Goal: Answer question/provide support: Share knowledge or assist other users

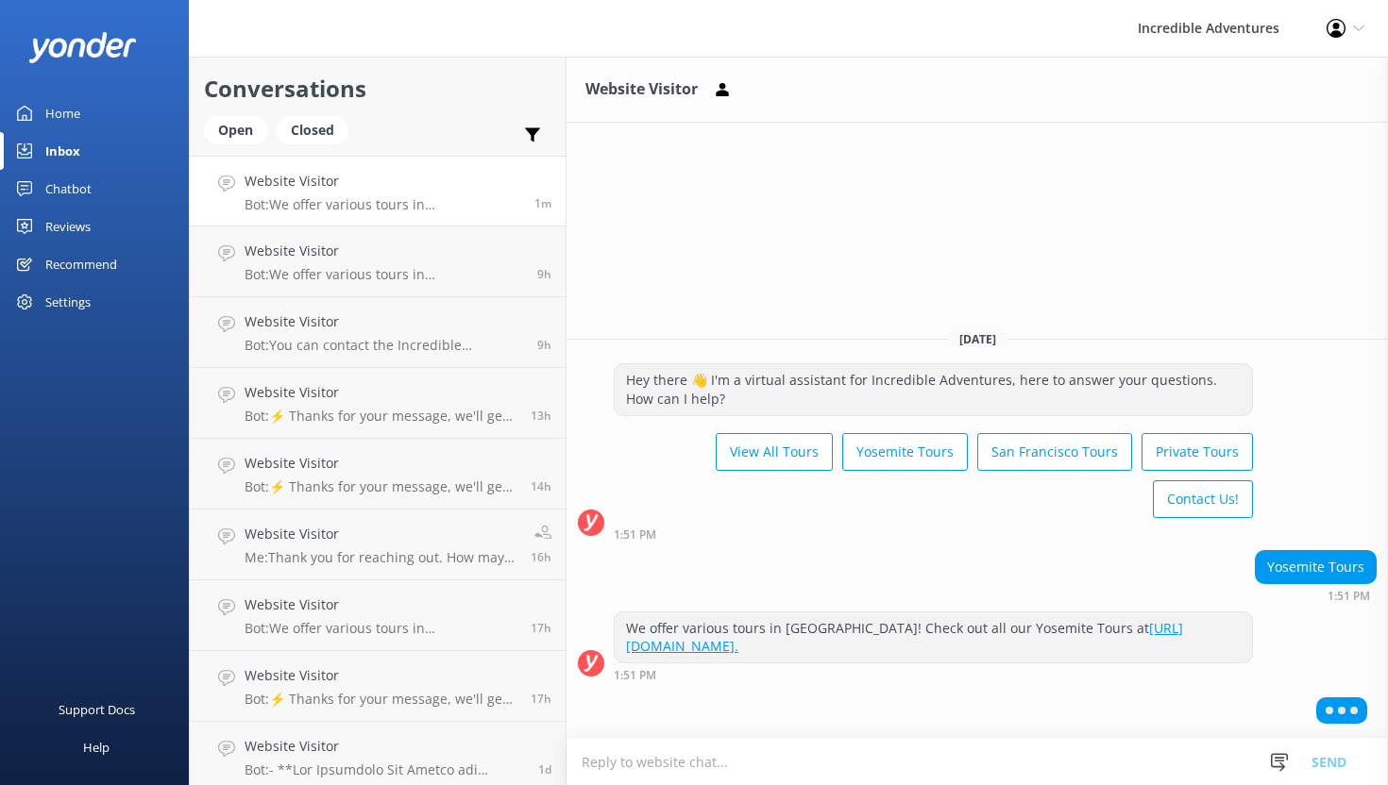
click at [686, 763] on textarea at bounding box center [976, 762] width 821 height 46
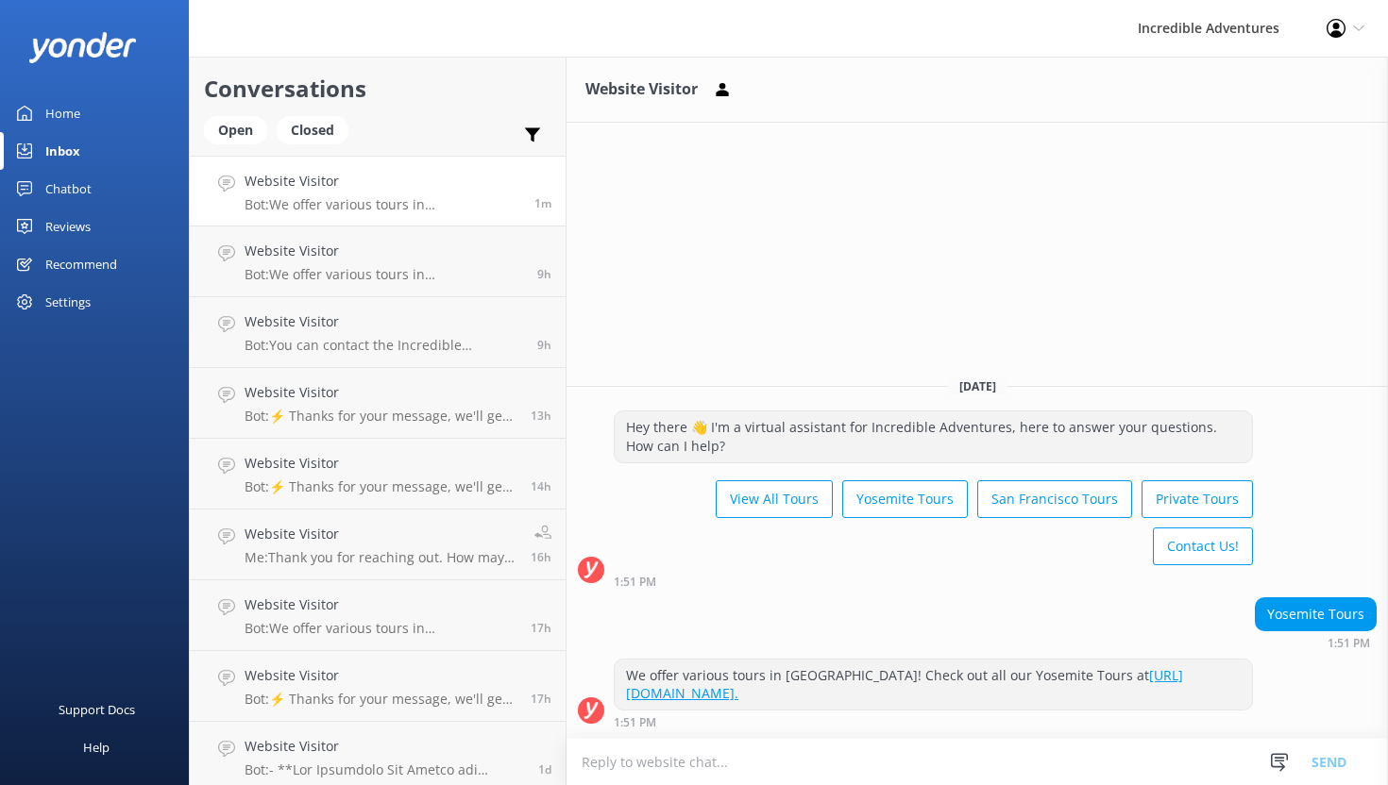
click at [782, 744] on textarea at bounding box center [976, 762] width 821 height 46
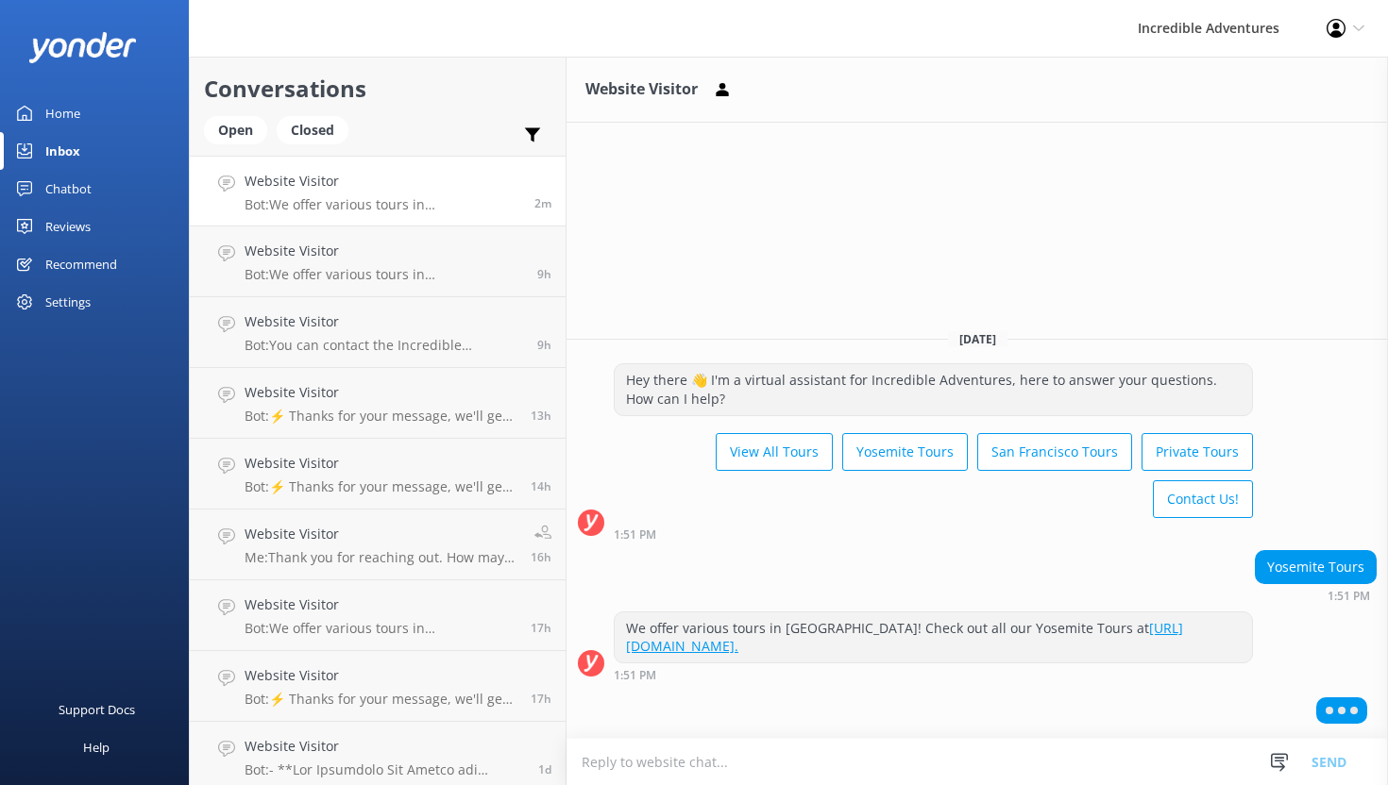
click at [79, 191] on div "Chatbot" at bounding box center [68, 189] width 46 height 38
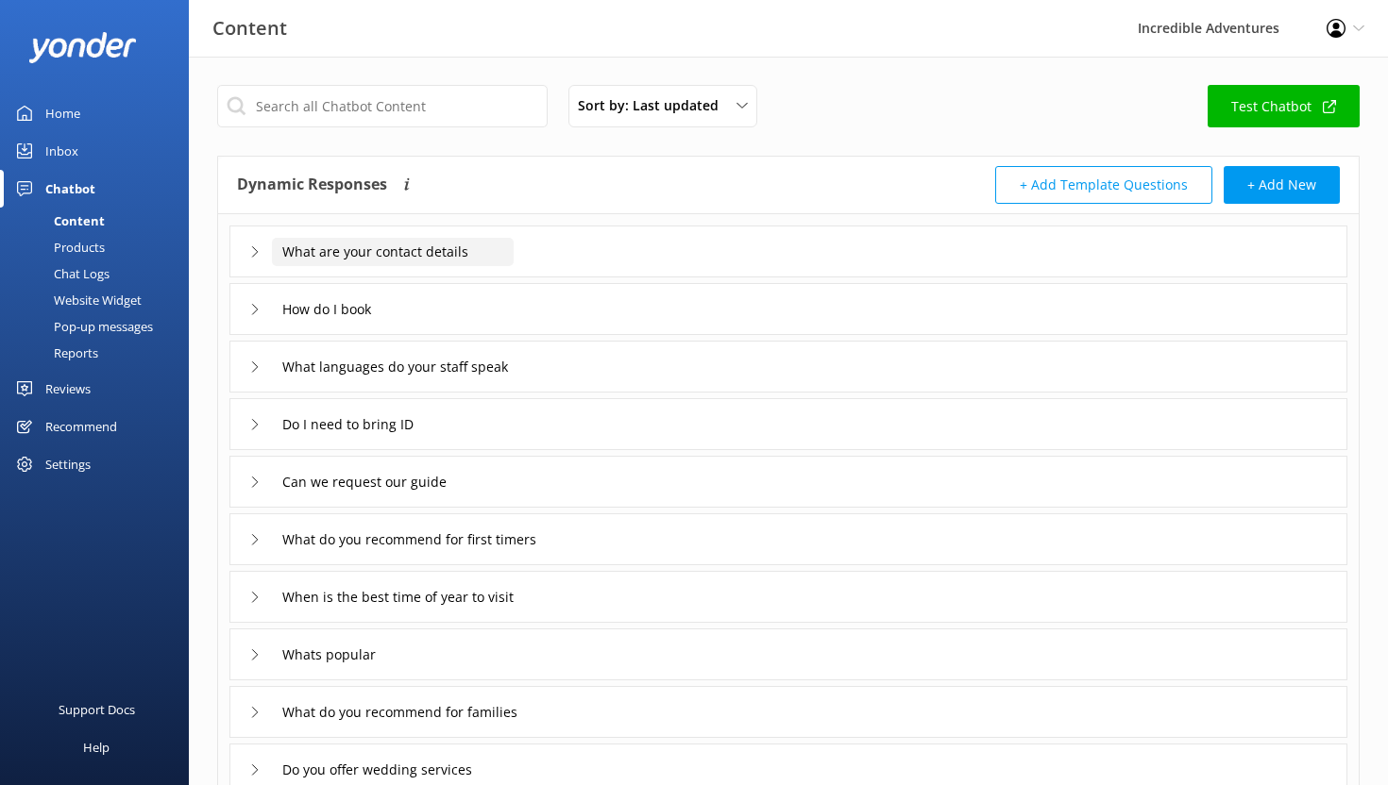
click at [336, 255] on input "What are your contact details" at bounding box center [393, 252] width 242 height 28
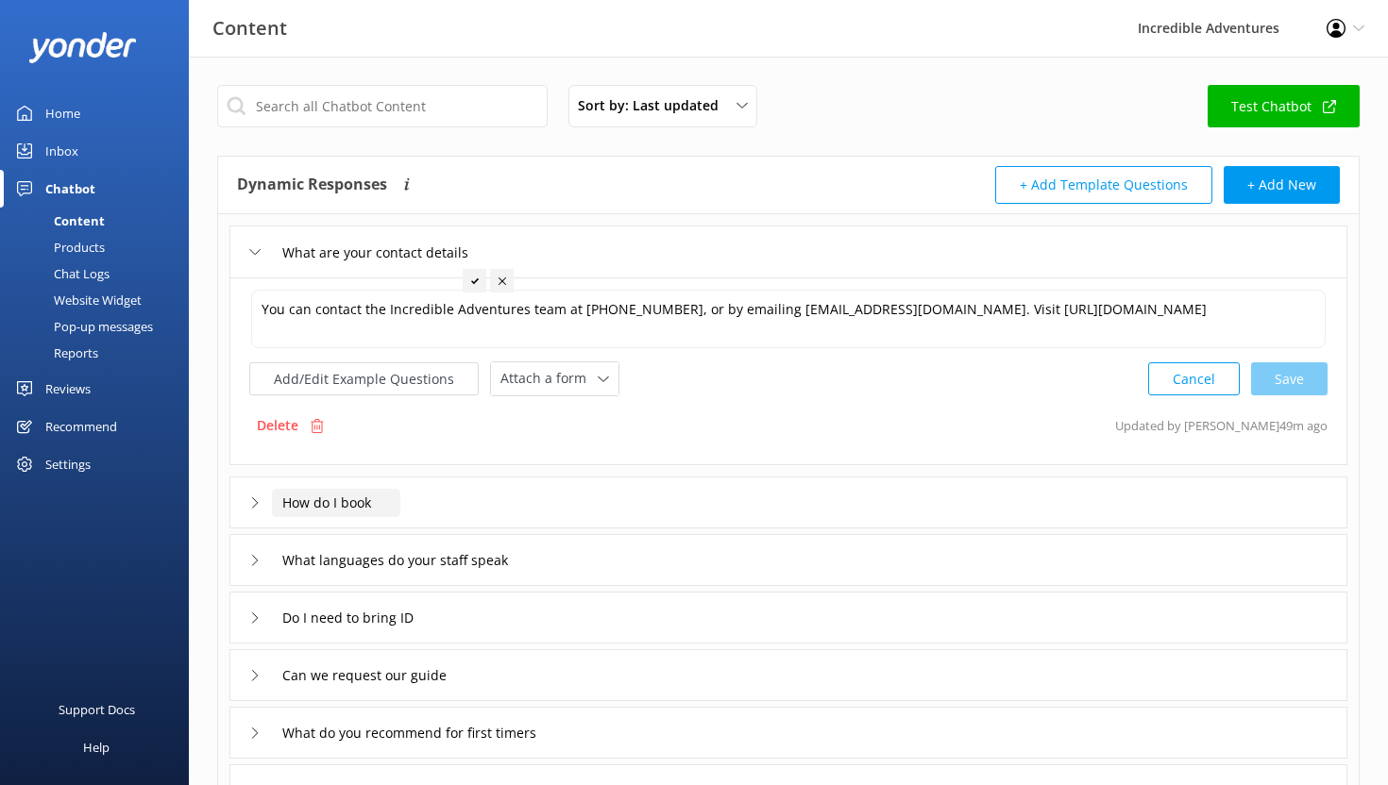
click at [352, 496] on input "How do I book" at bounding box center [336, 503] width 128 height 28
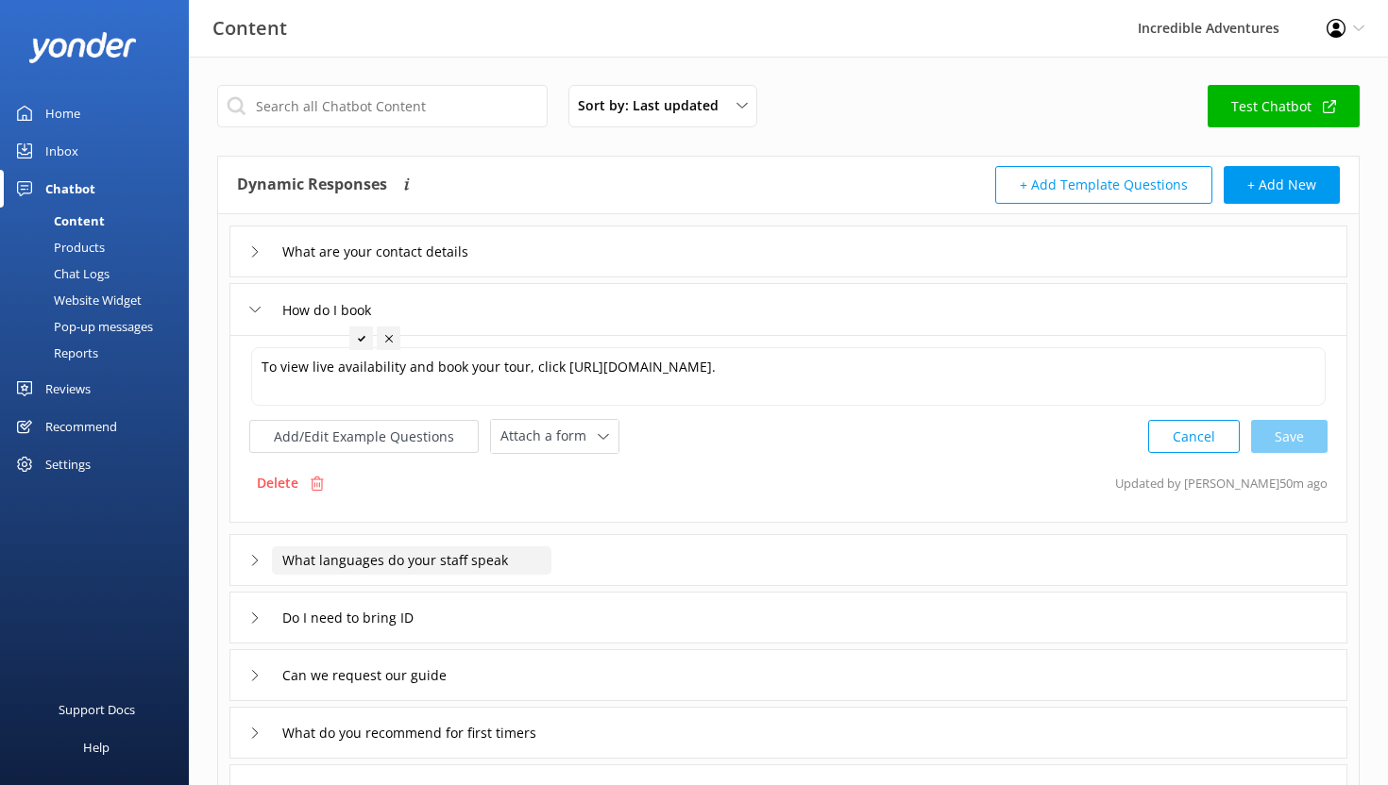
click at [425, 557] on input "What languages do your staff speak" at bounding box center [411, 561] width 279 height 28
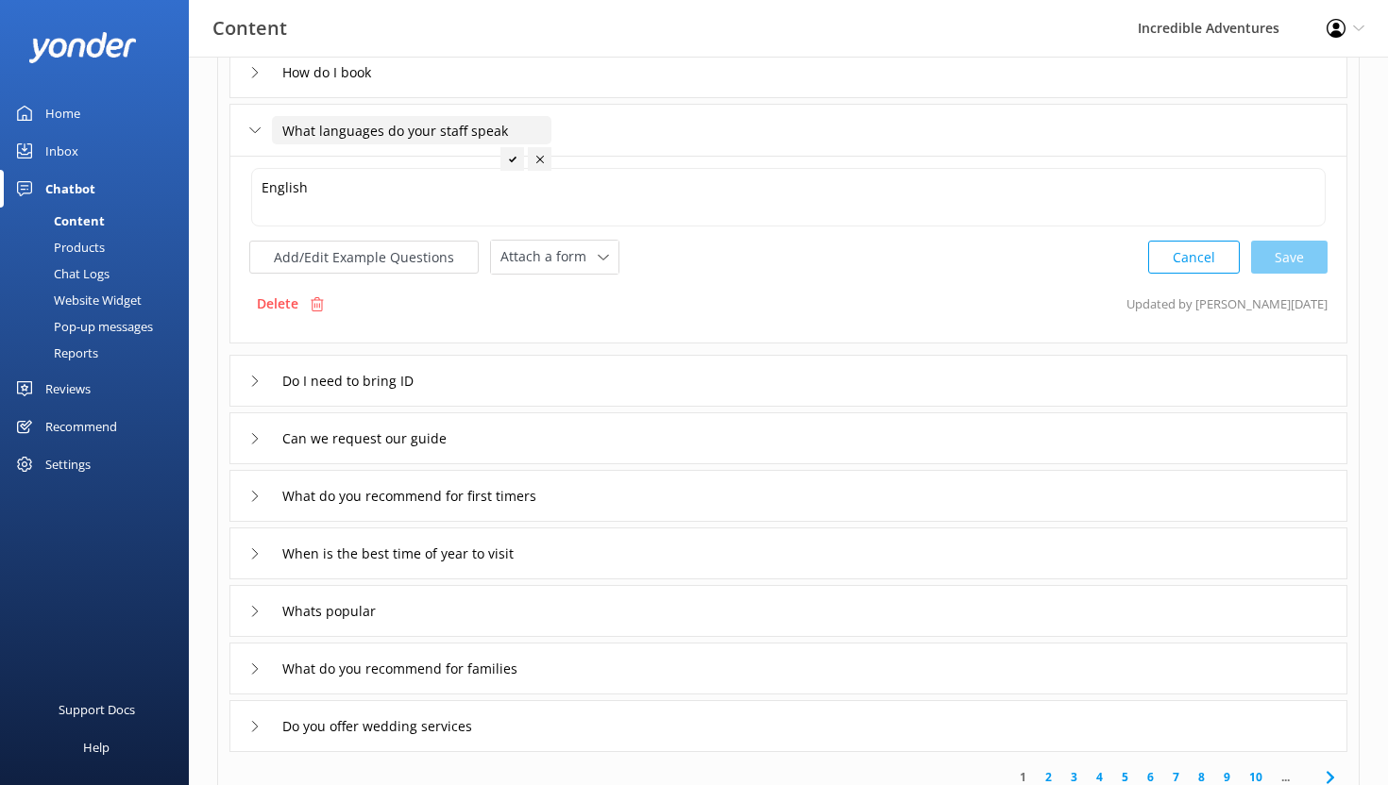
scroll to position [285, 0]
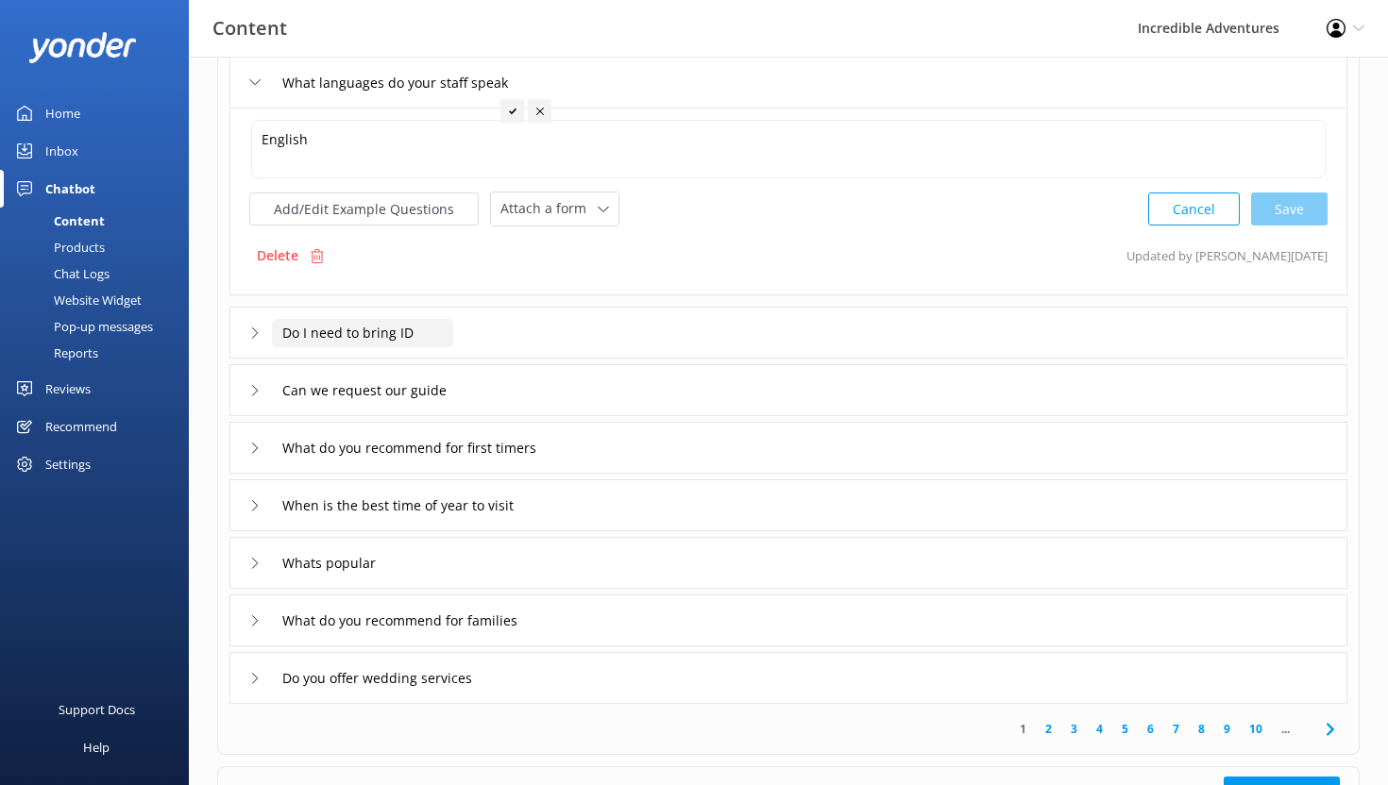
click at [385, 330] on input "Do I need to bring ID" at bounding box center [362, 333] width 181 height 28
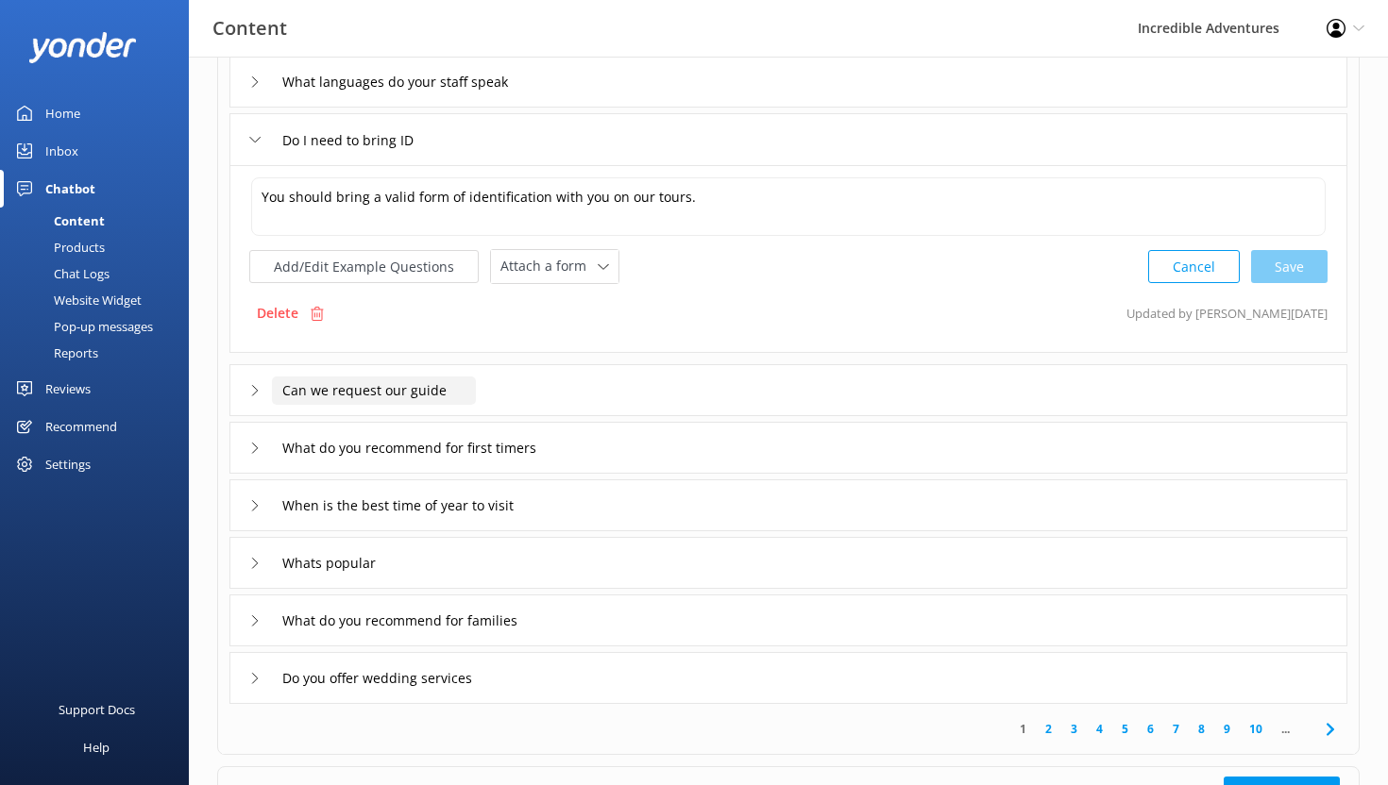
click at [383, 400] on input "Can we request our guide" at bounding box center [374, 391] width 204 height 28
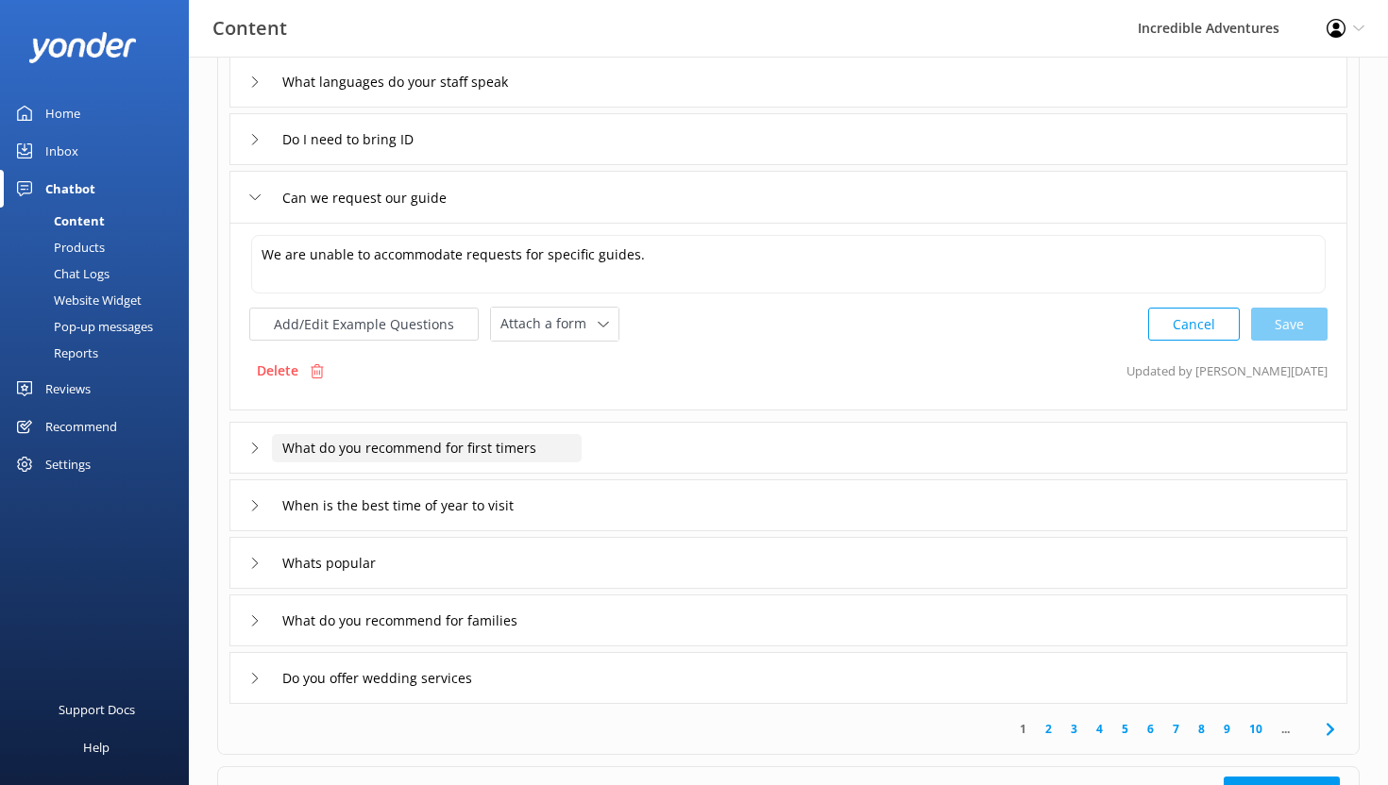
click at [383, 447] on input "What do you recommend for first timers" at bounding box center [427, 448] width 310 height 28
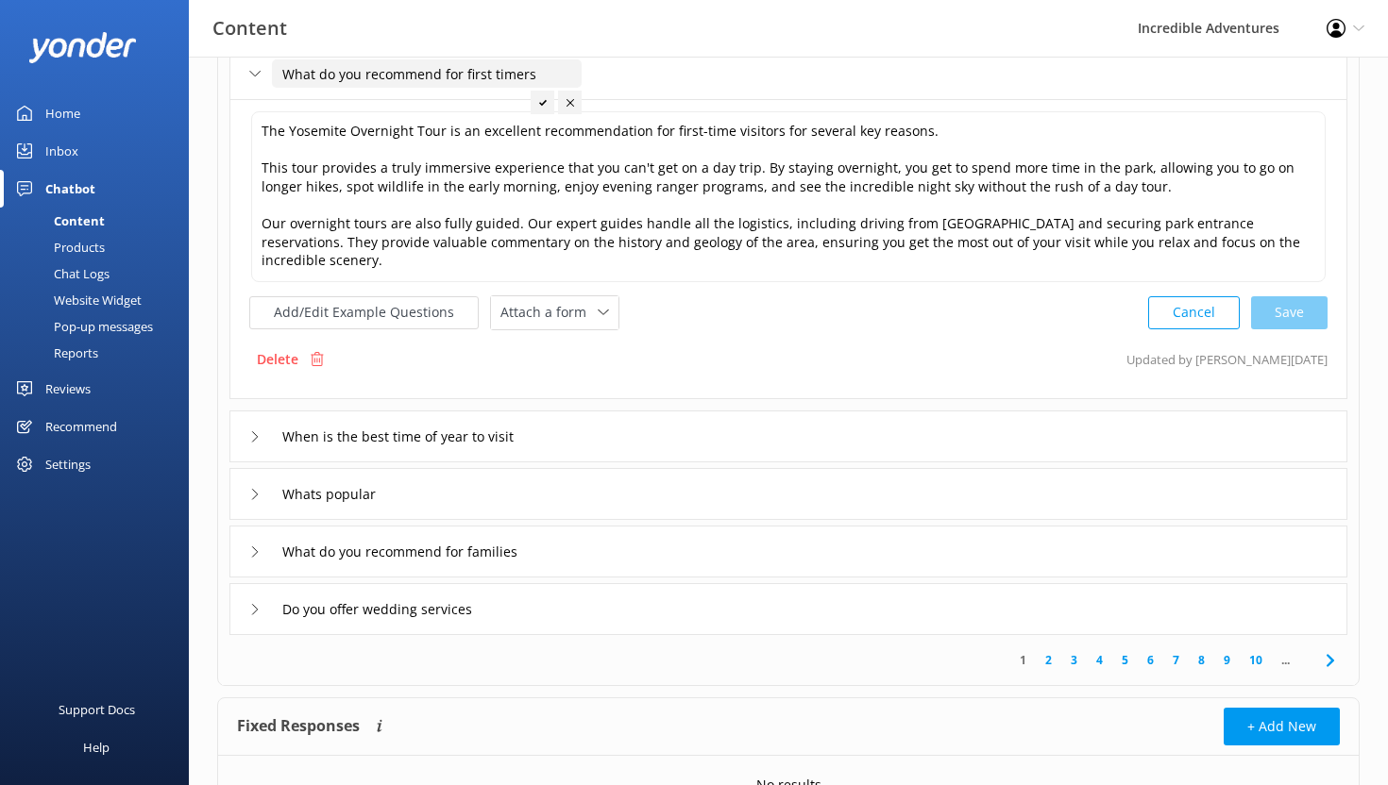
scroll to position [547, 0]
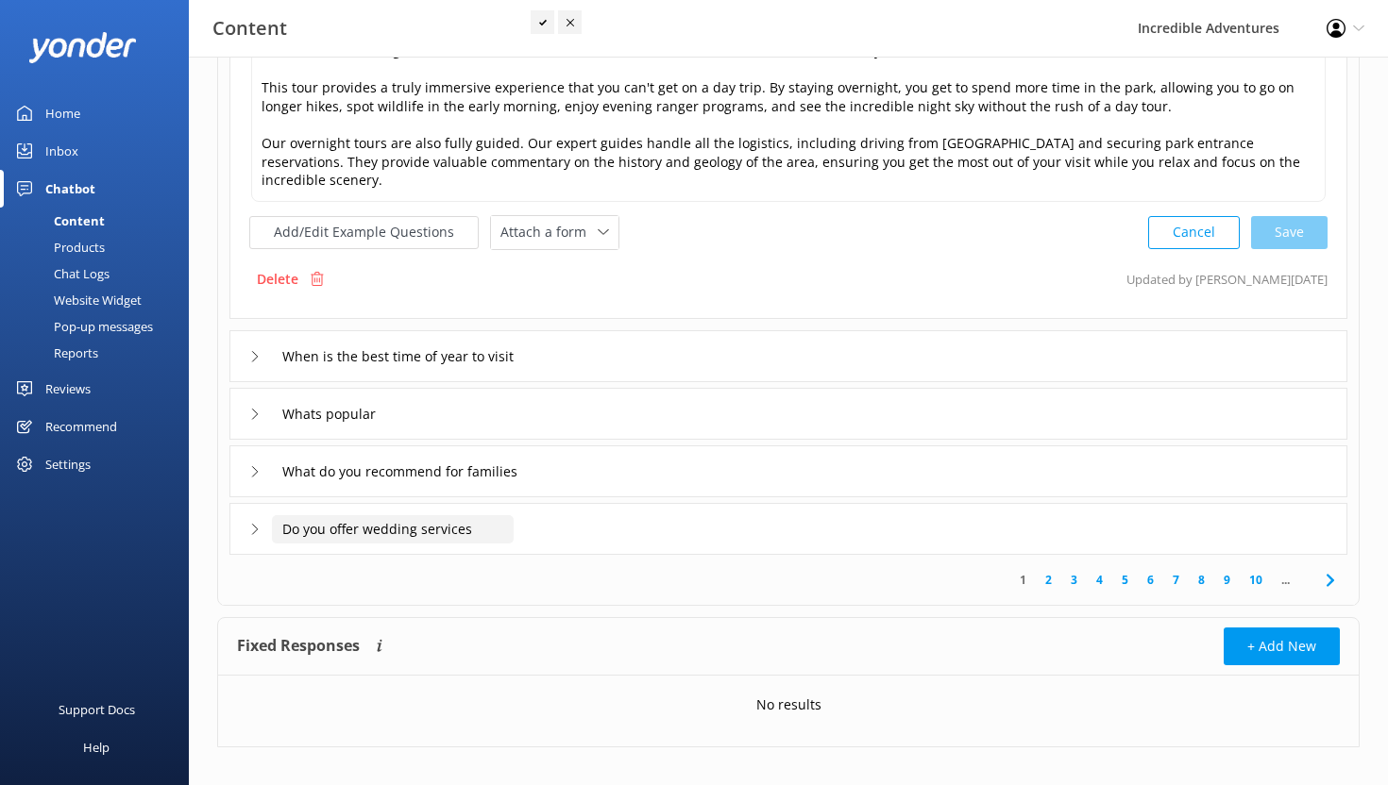
click at [380, 515] on input "Do you offer wedding services" at bounding box center [393, 529] width 242 height 28
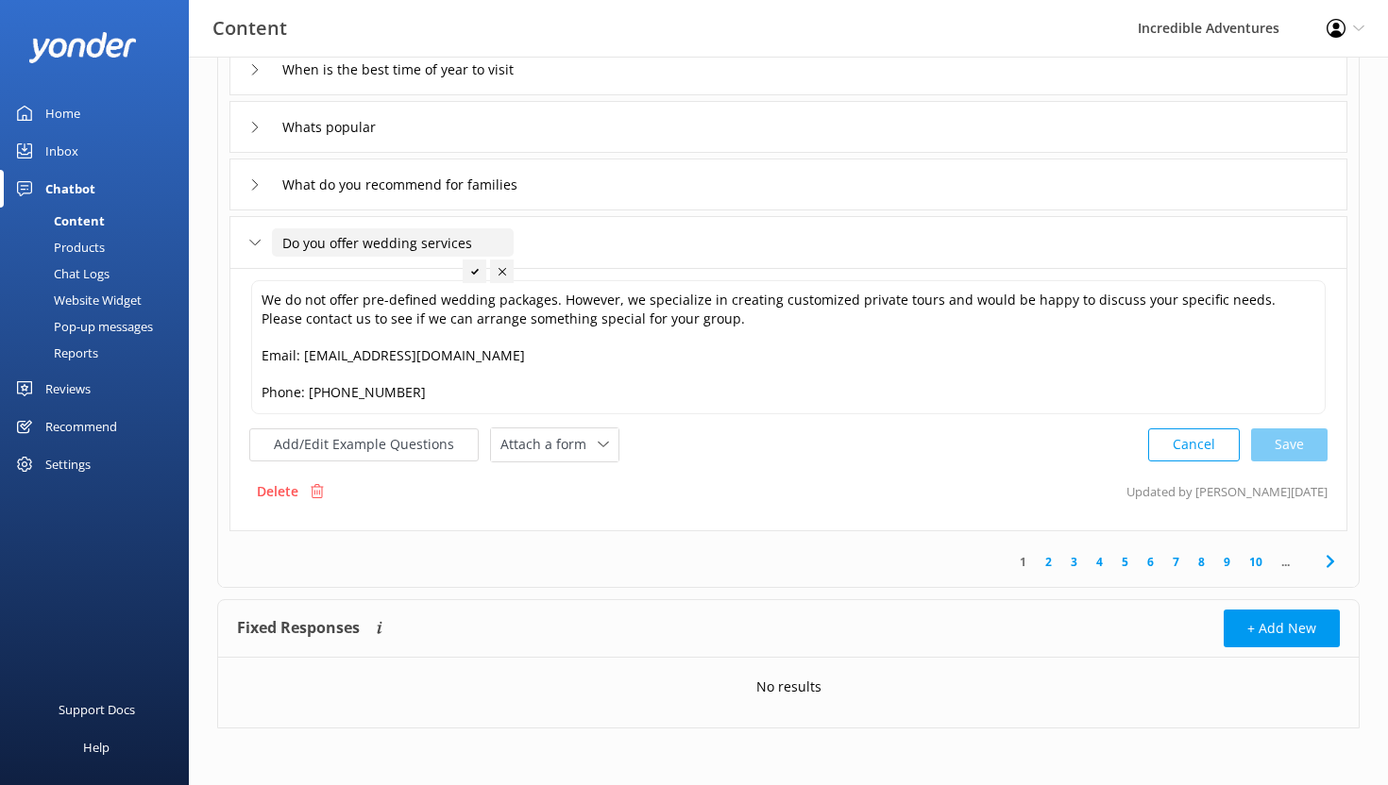
scroll to position [528, 0]
click at [68, 115] on div "Home" at bounding box center [62, 113] width 35 height 38
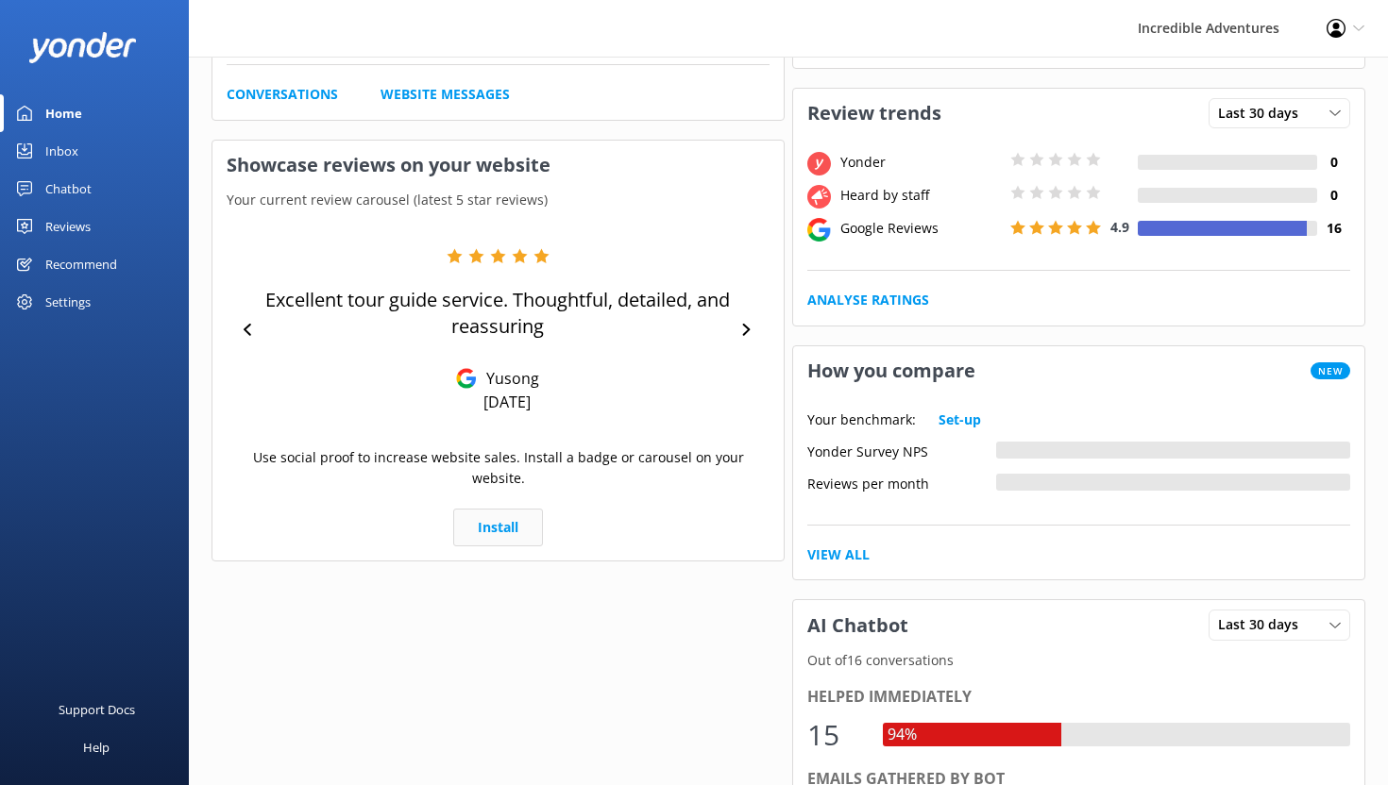
scroll to position [248, 0]
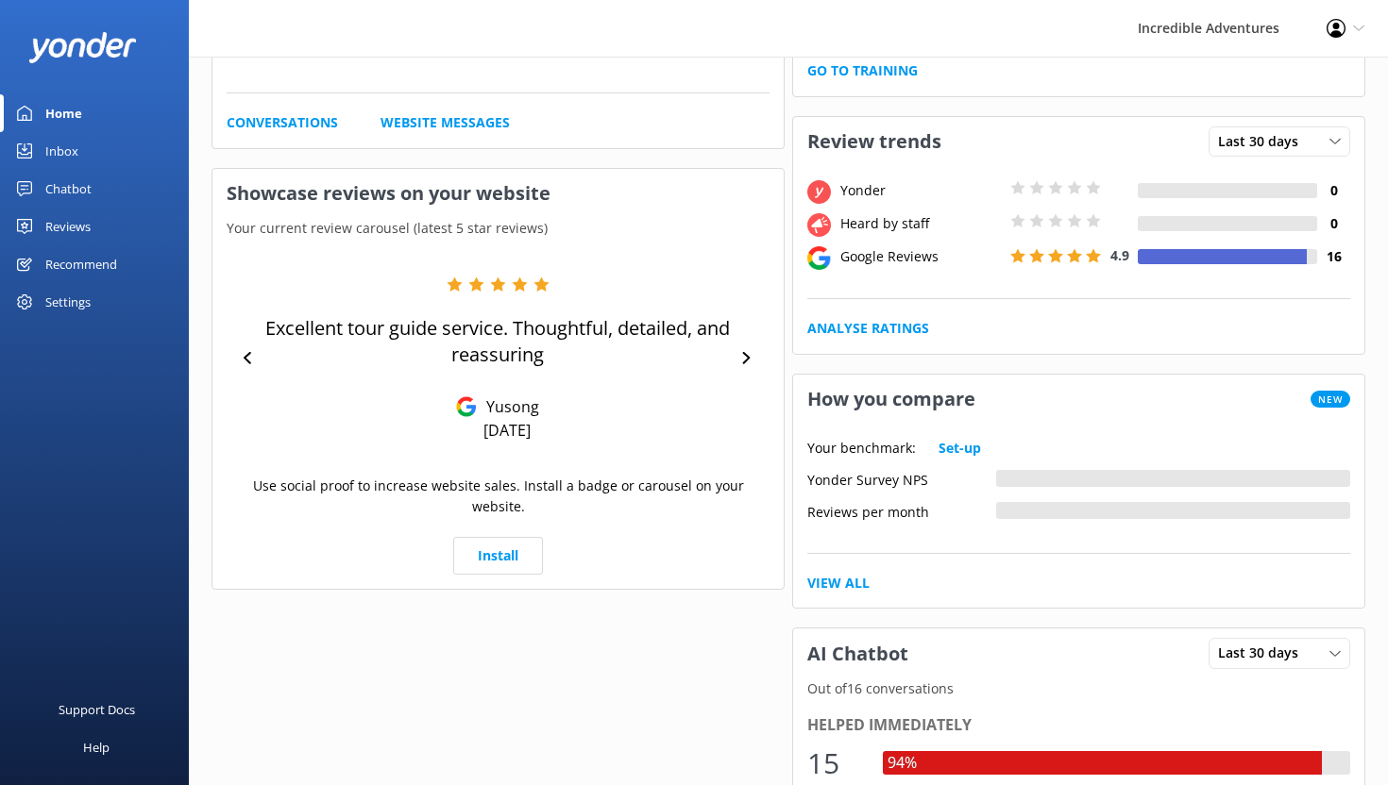
click at [68, 149] on div "Inbox" at bounding box center [61, 151] width 33 height 38
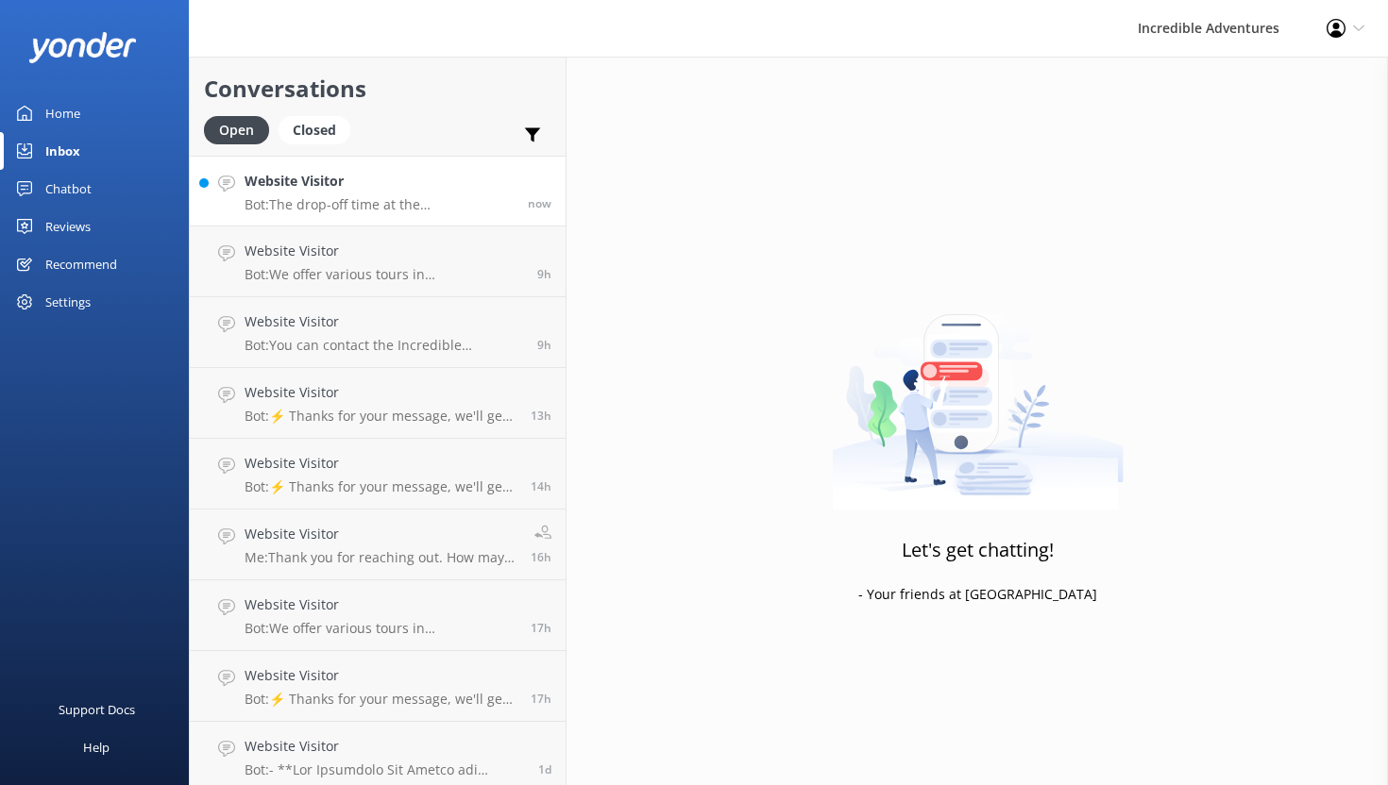
click at [431, 198] on p "Bot: The drop-off time at the [GEOGRAPHIC_DATA]/[GEOGRAPHIC_DATA] at the end of…" at bounding box center [378, 204] width 269 height 17
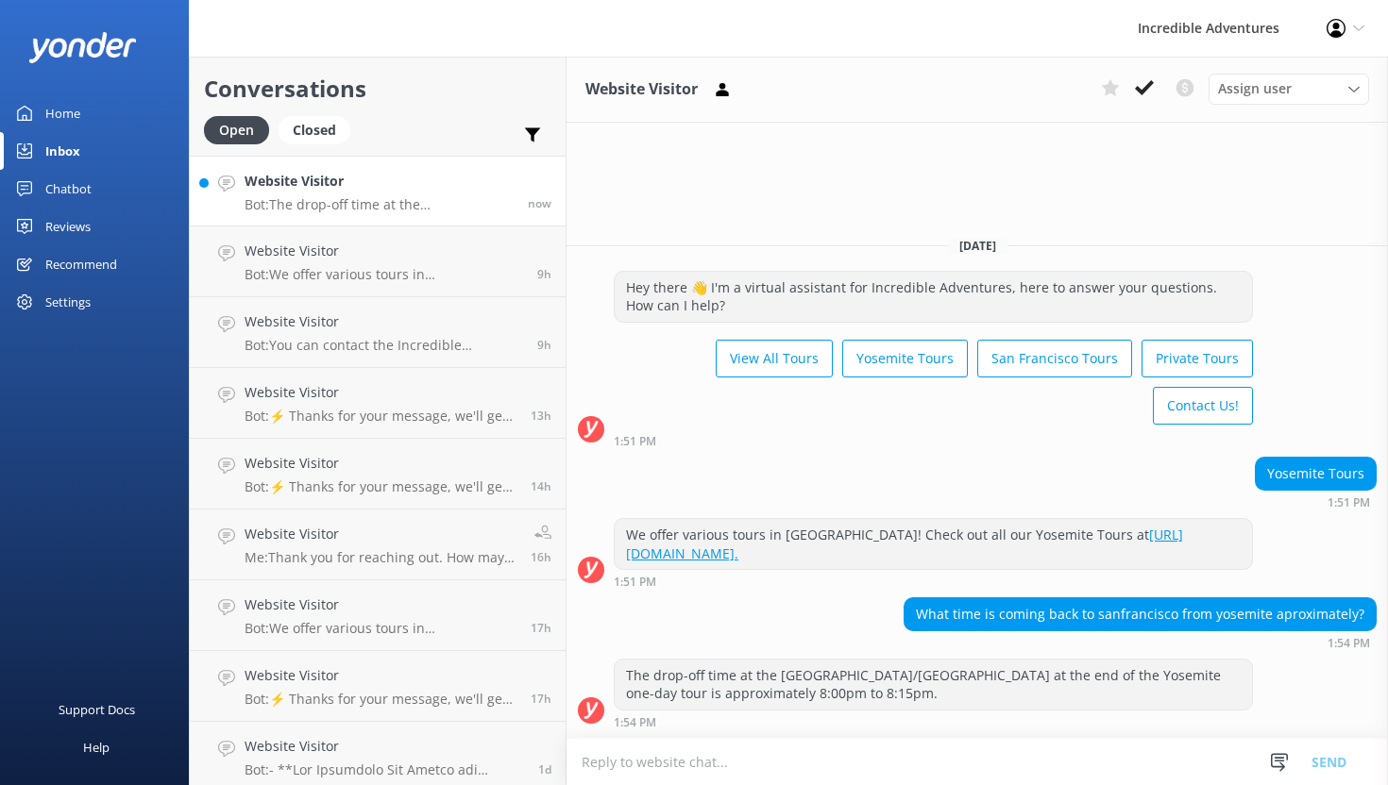
click at [919, 759] on textarea at bounding box center [976, 762] width 821 height 46
type textarea "W"
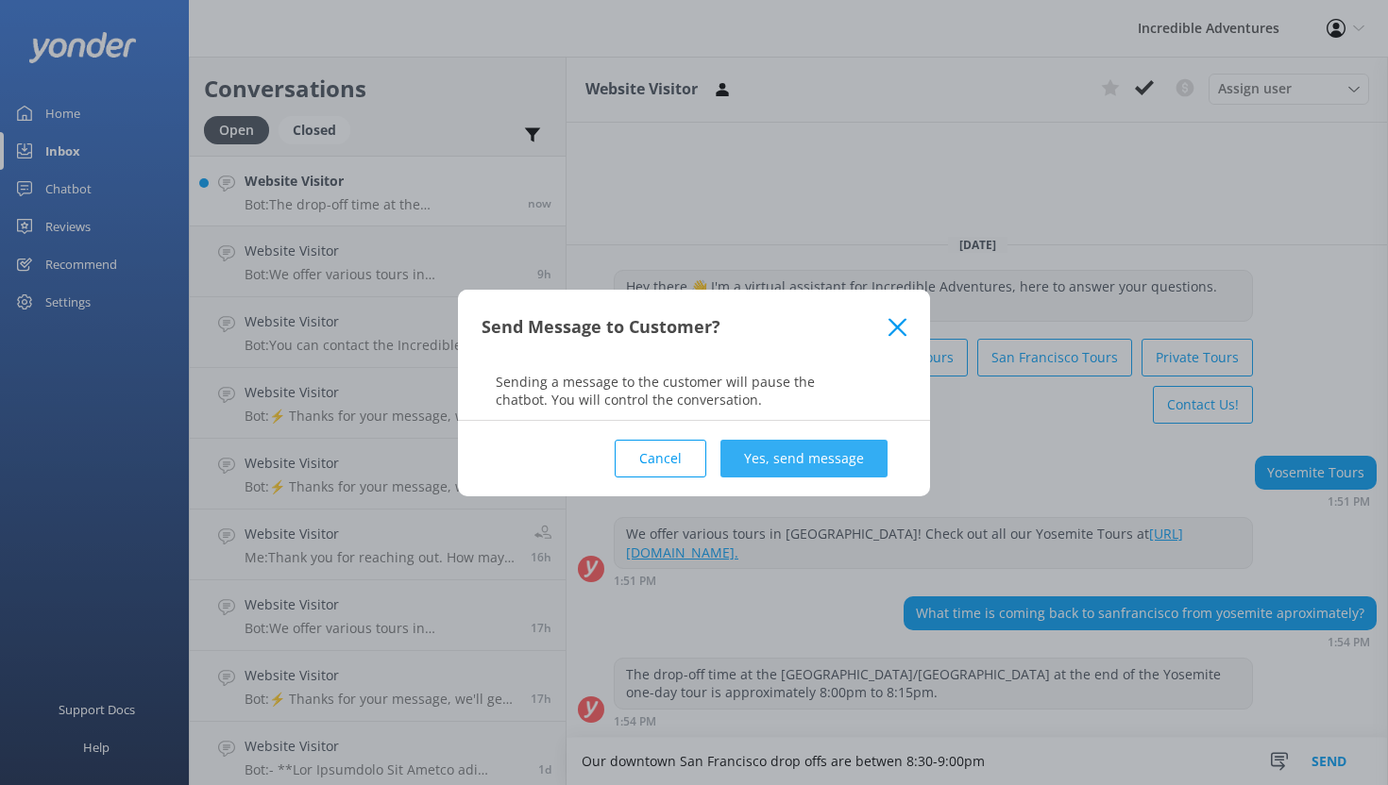
type textarea "Our downtown San Francisco drop offs are betwen 8:30-9:00pm"
click at [817, 450] on button "Yes, send message" at bounding box center [803, 459] width 167 height 38
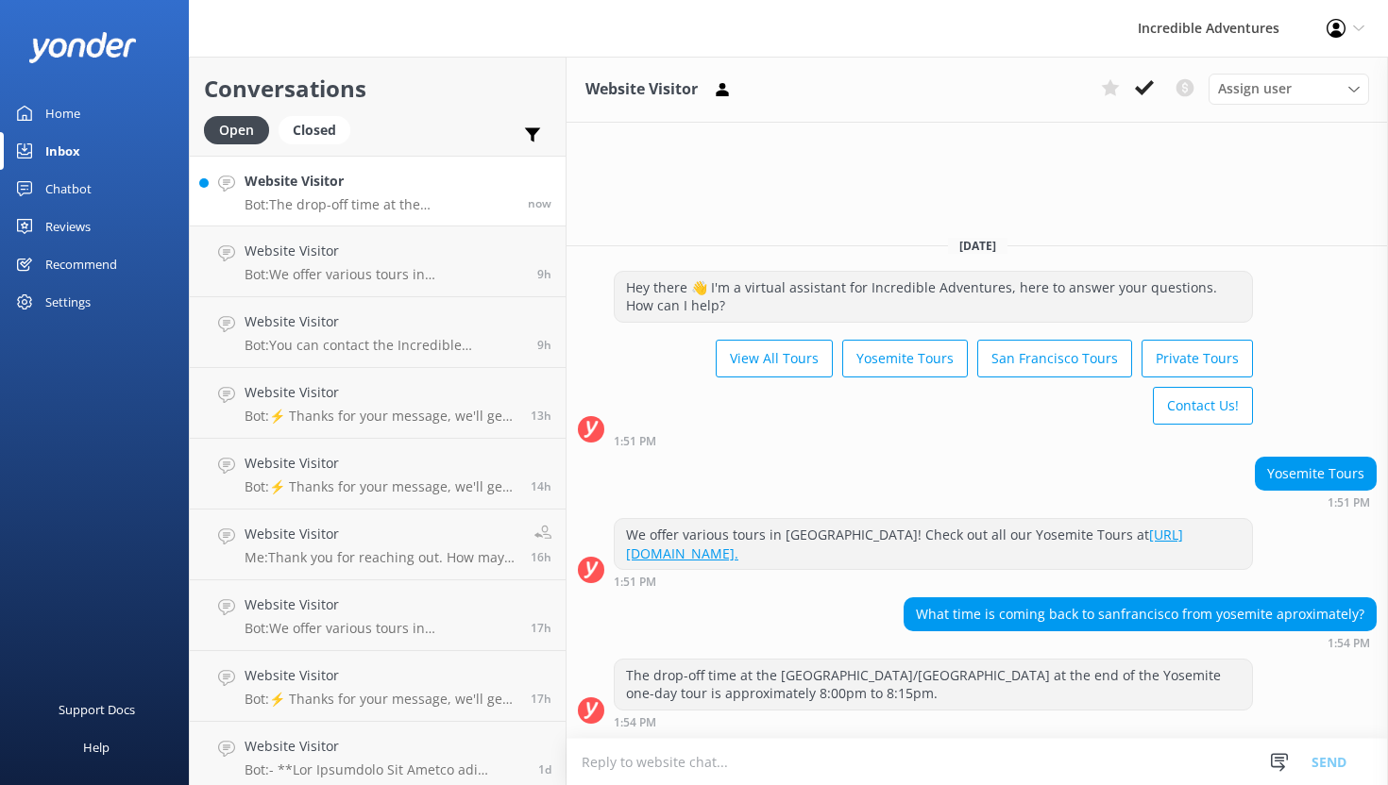
scroll to position [24, 0]
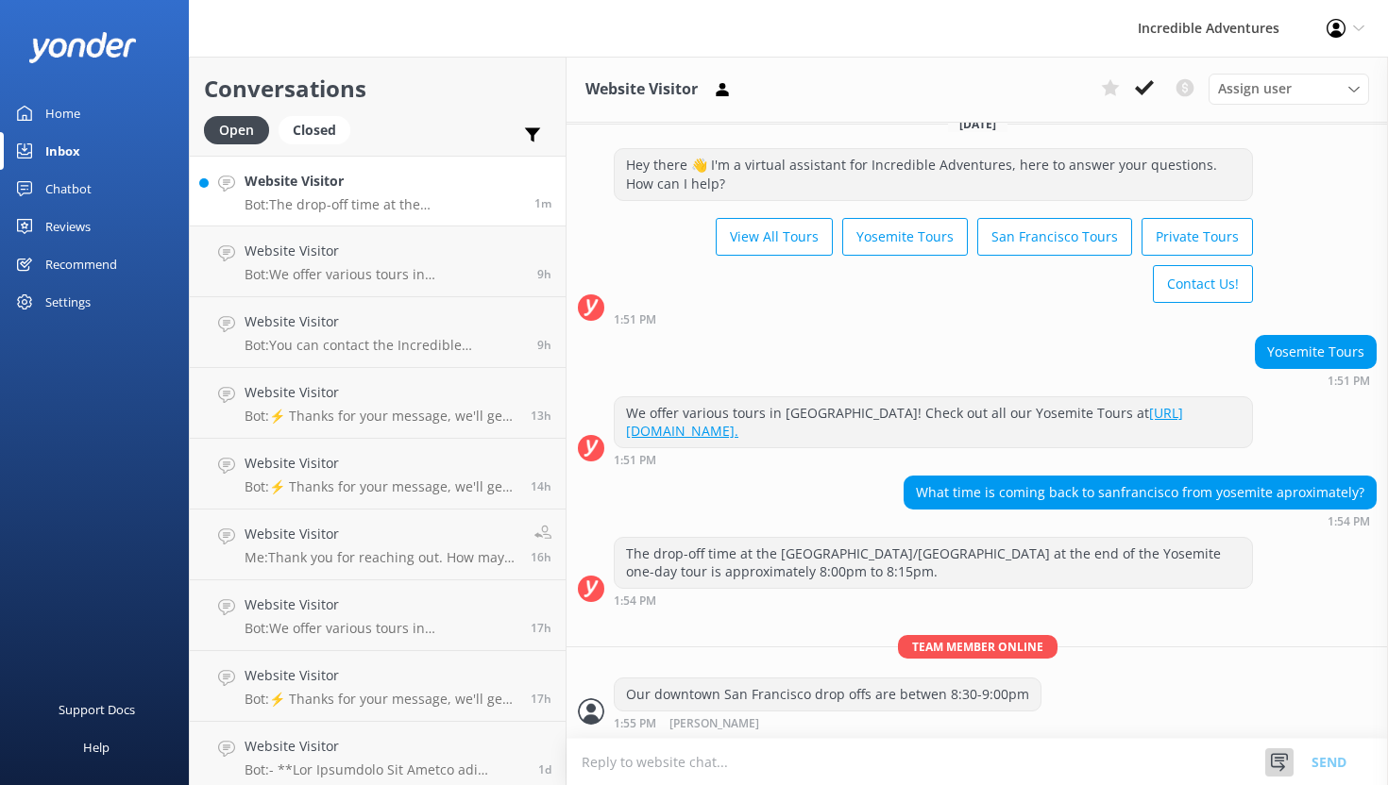
click at [1274, 757] on use at bounding box center [1278, 762] width 17 height 18
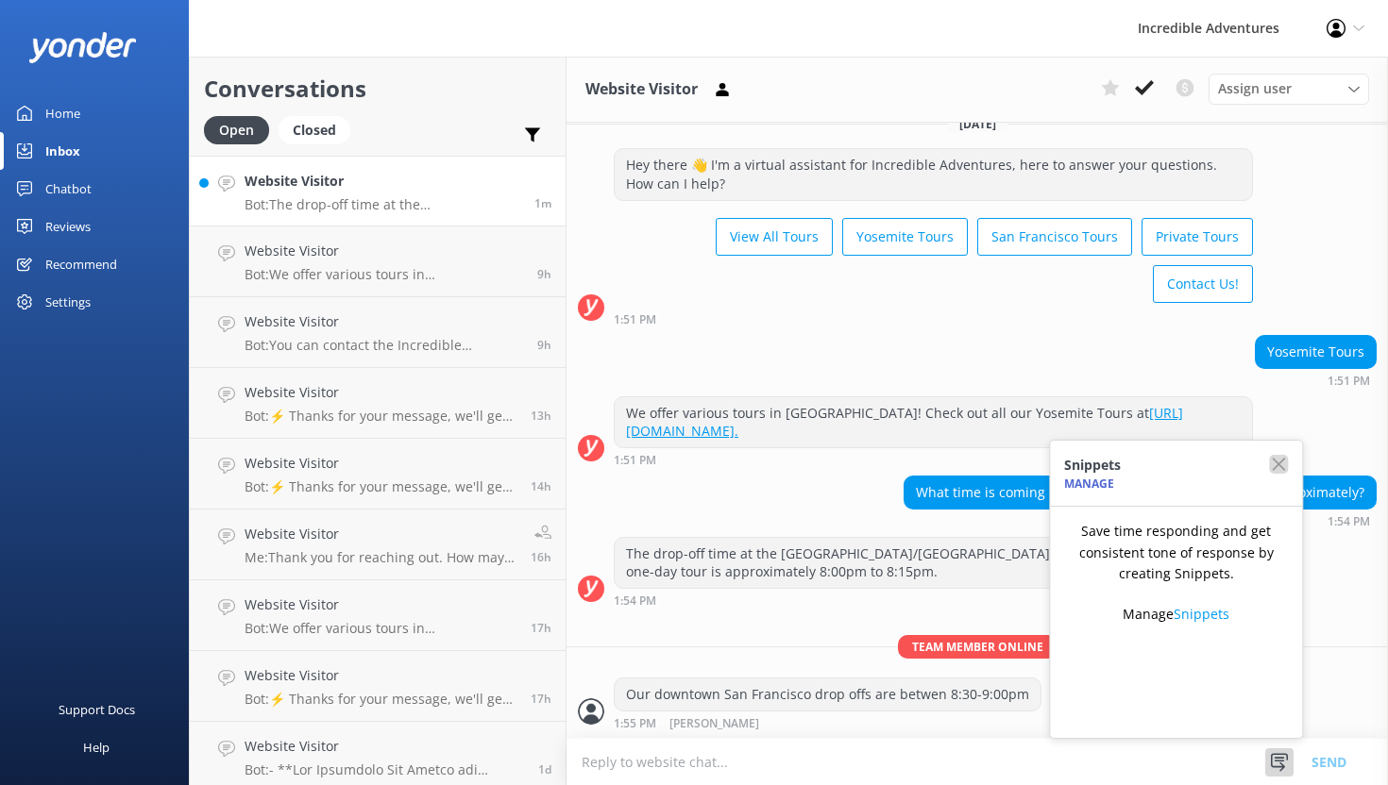
click at [1276, 465] on use "button" at bounding box center [1277, 464] width 13 height 13
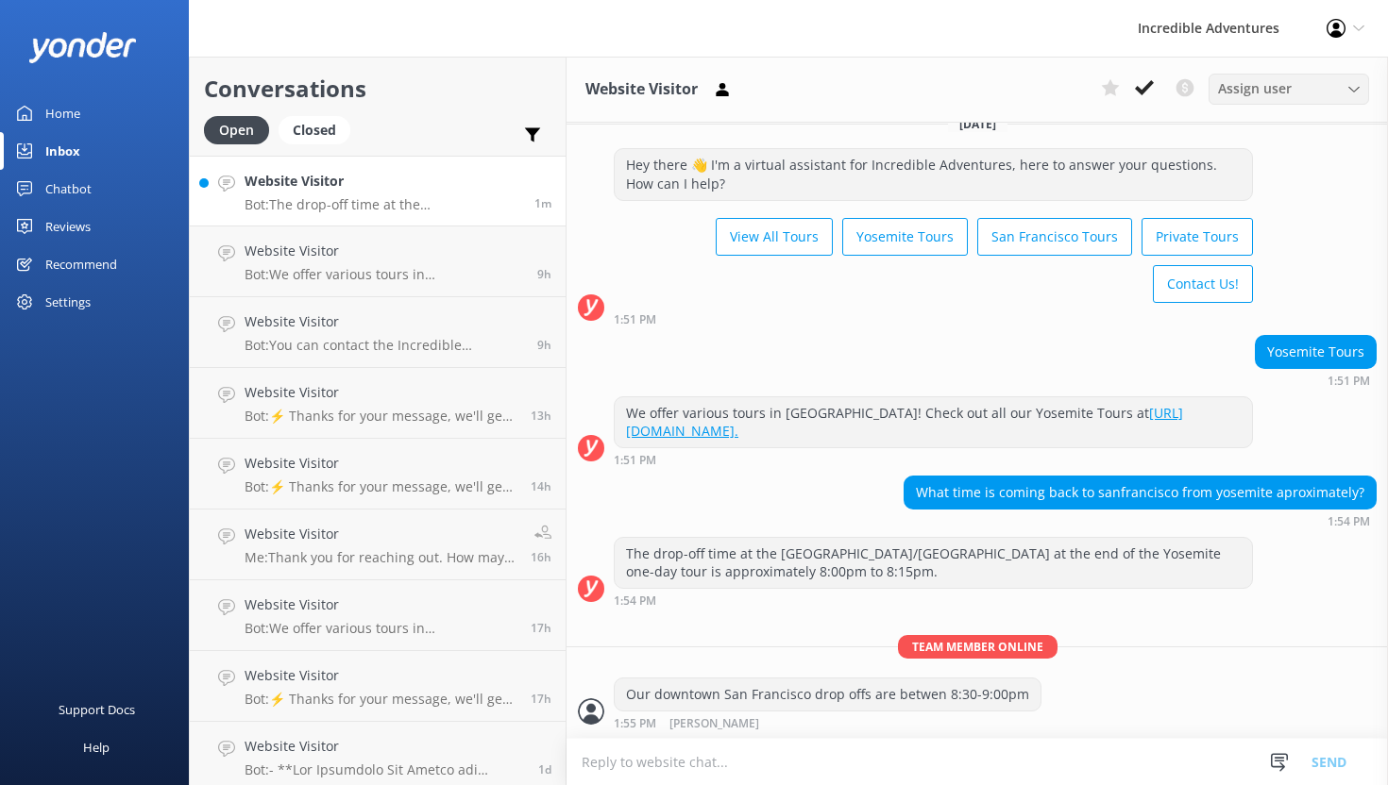
click at [1244, 88] on span "Assign user" at bounding box center [1255, 88] width 74 height 21
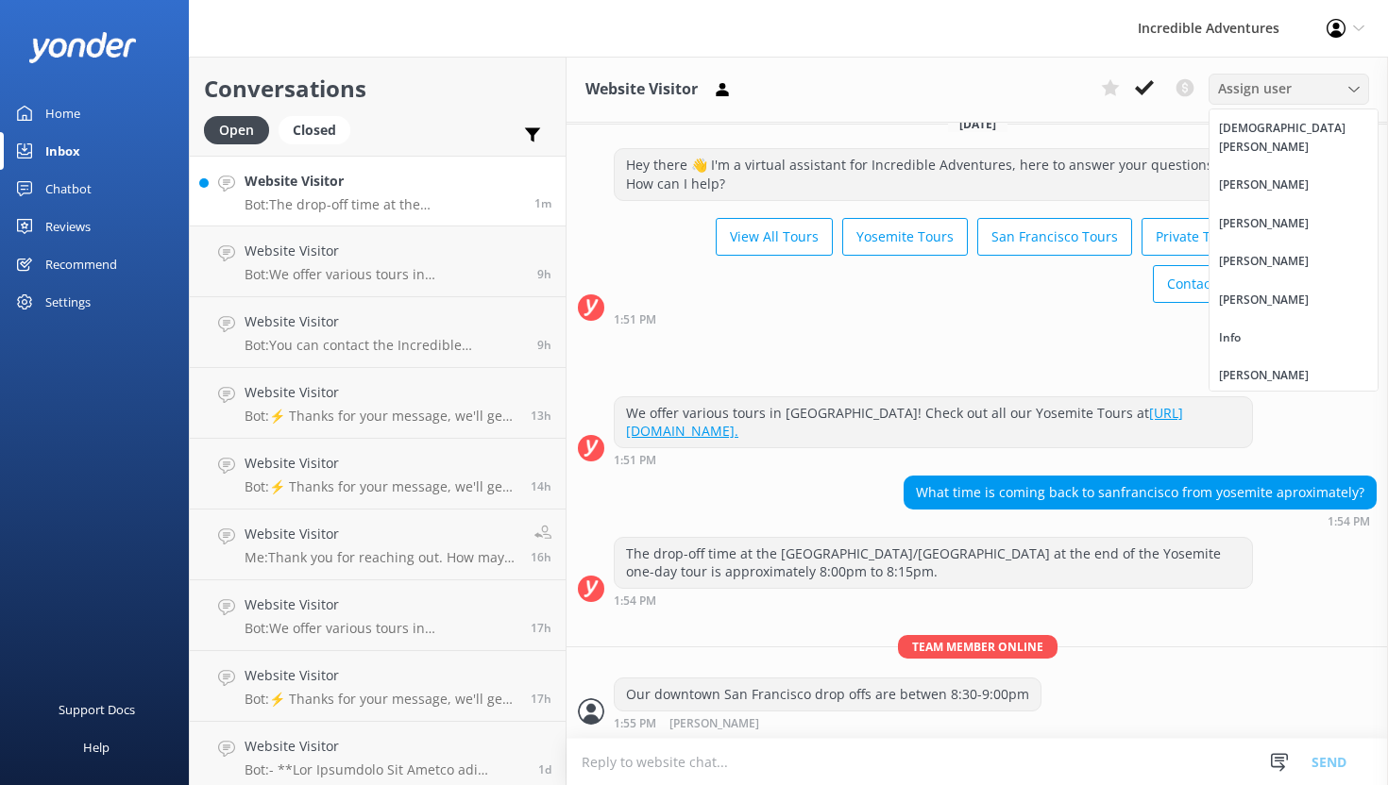
click at [1244, 88] on span "Assign user" at bounding box center [1255, 88] width 74 height 21
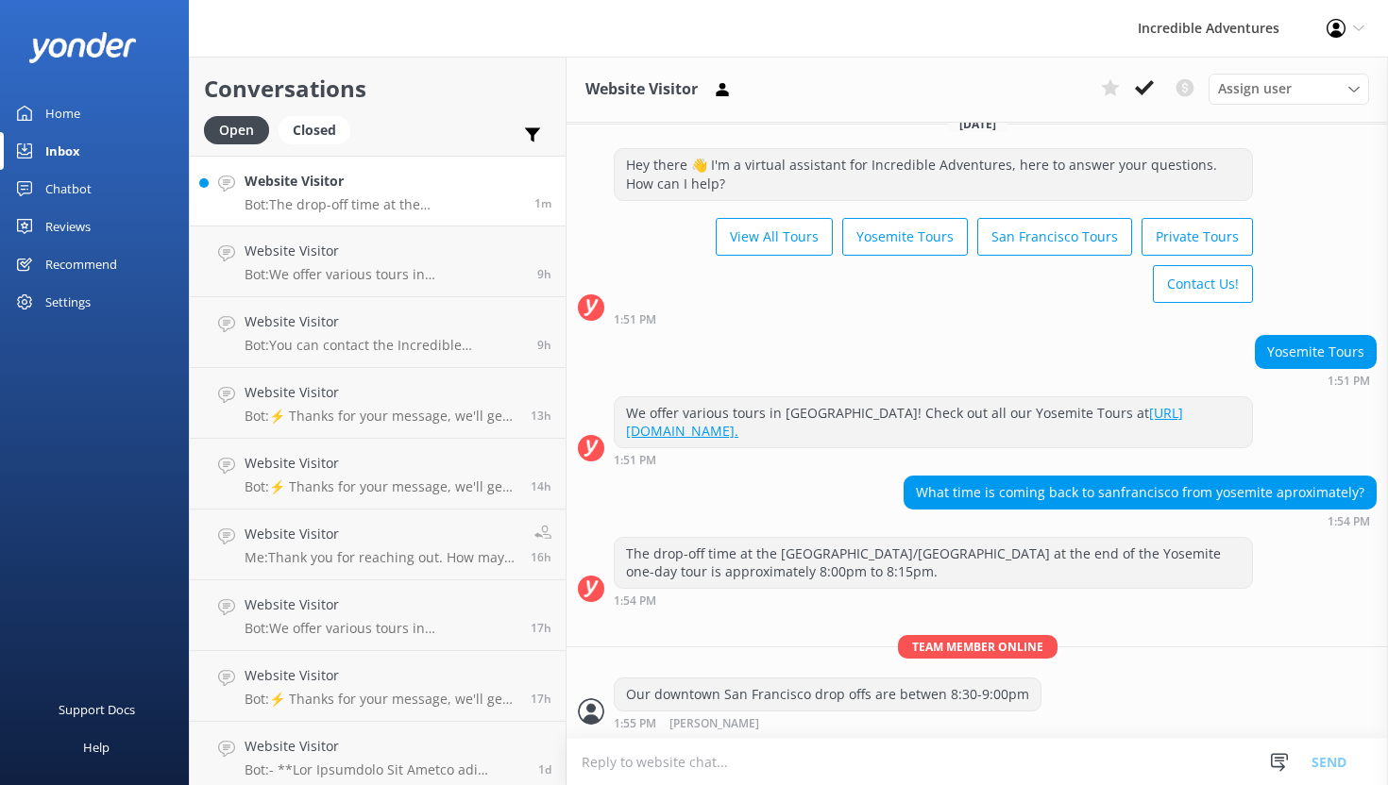
click at [90, 193] on div "Chatbot" at bounding box center [68, 189] width 46 height 38
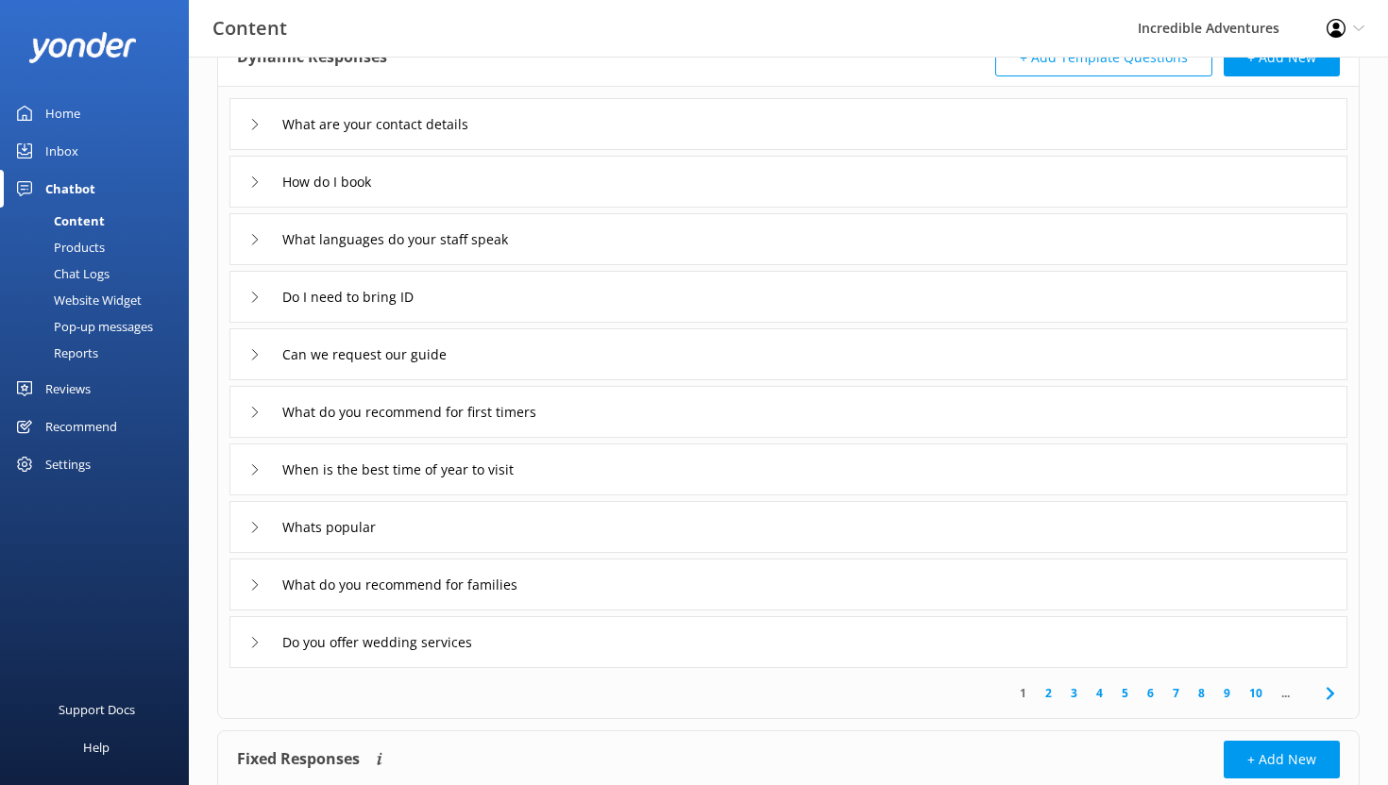
scroll to position [259, 0]
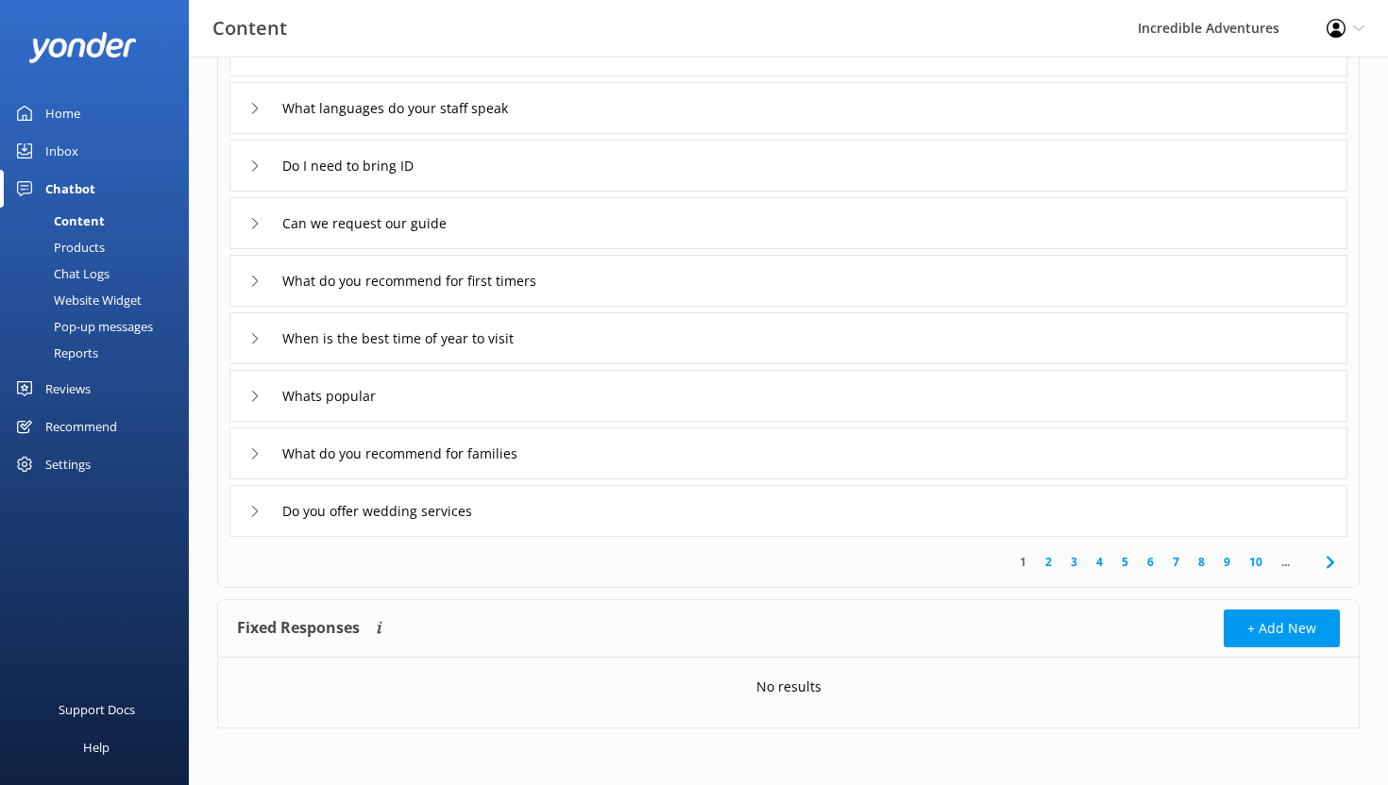
click at [1049, 564] on link "2" at bounding box center [1047, 562] width 25 height 18
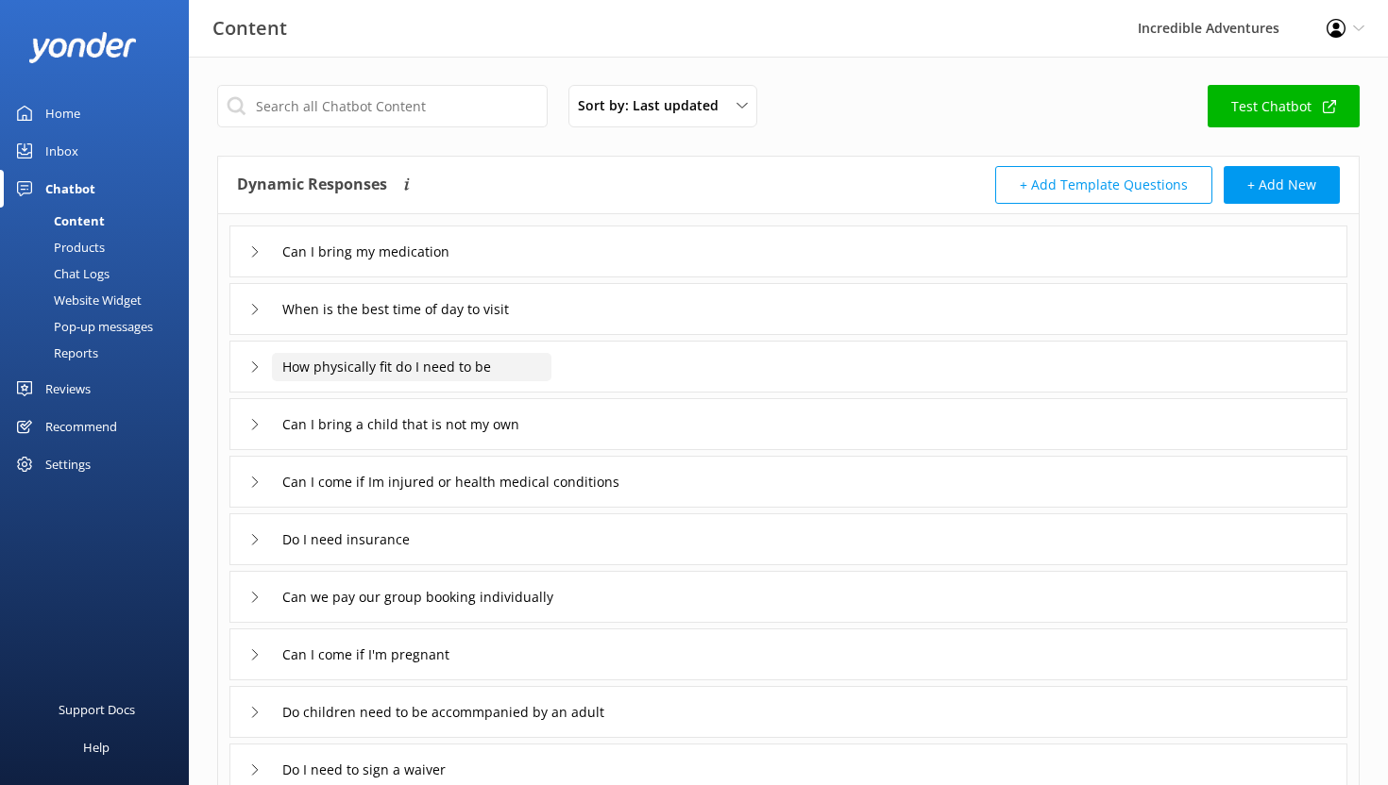
click at [467, 370] on input "How physically fit do I need to be" at bounding box center [411, 367] width 279 height 28
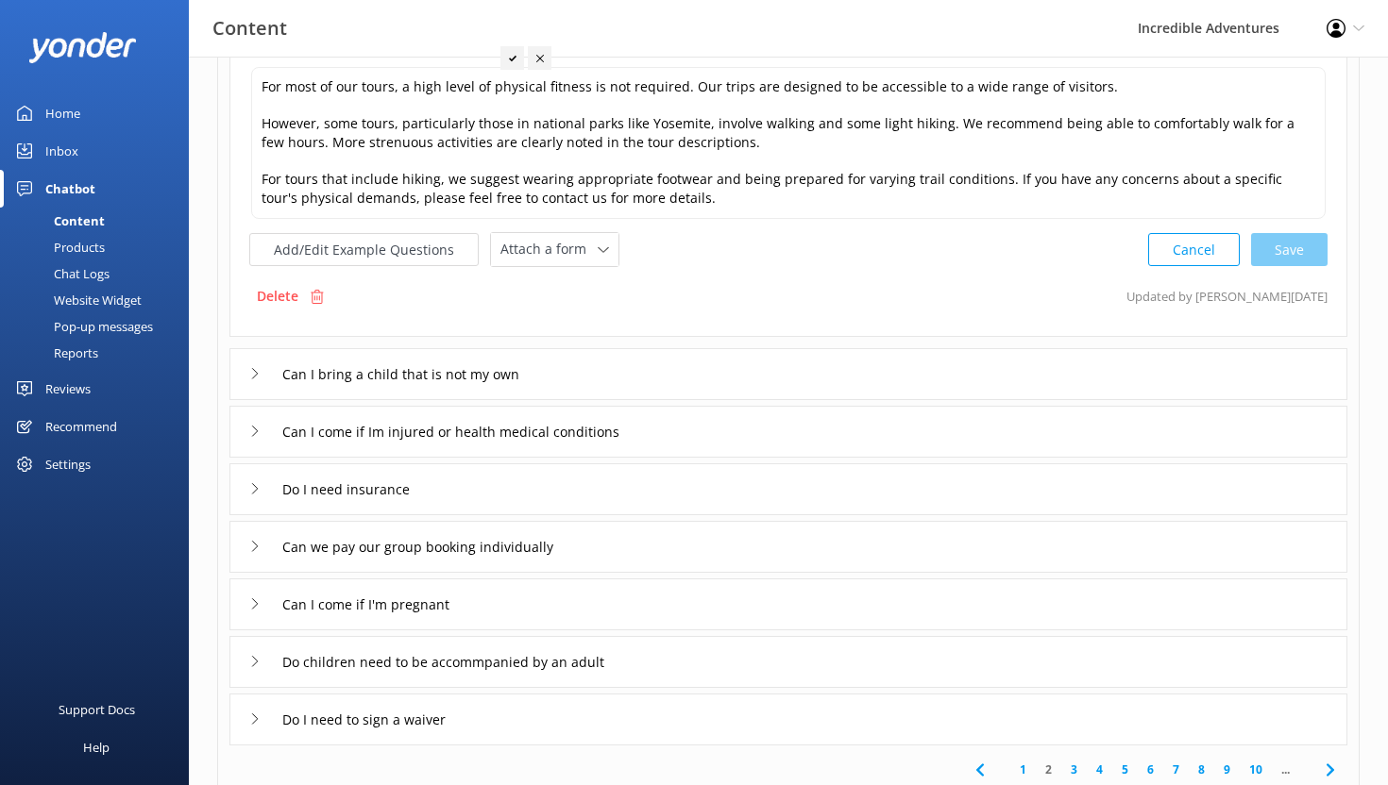
scroll to position [420, 0]
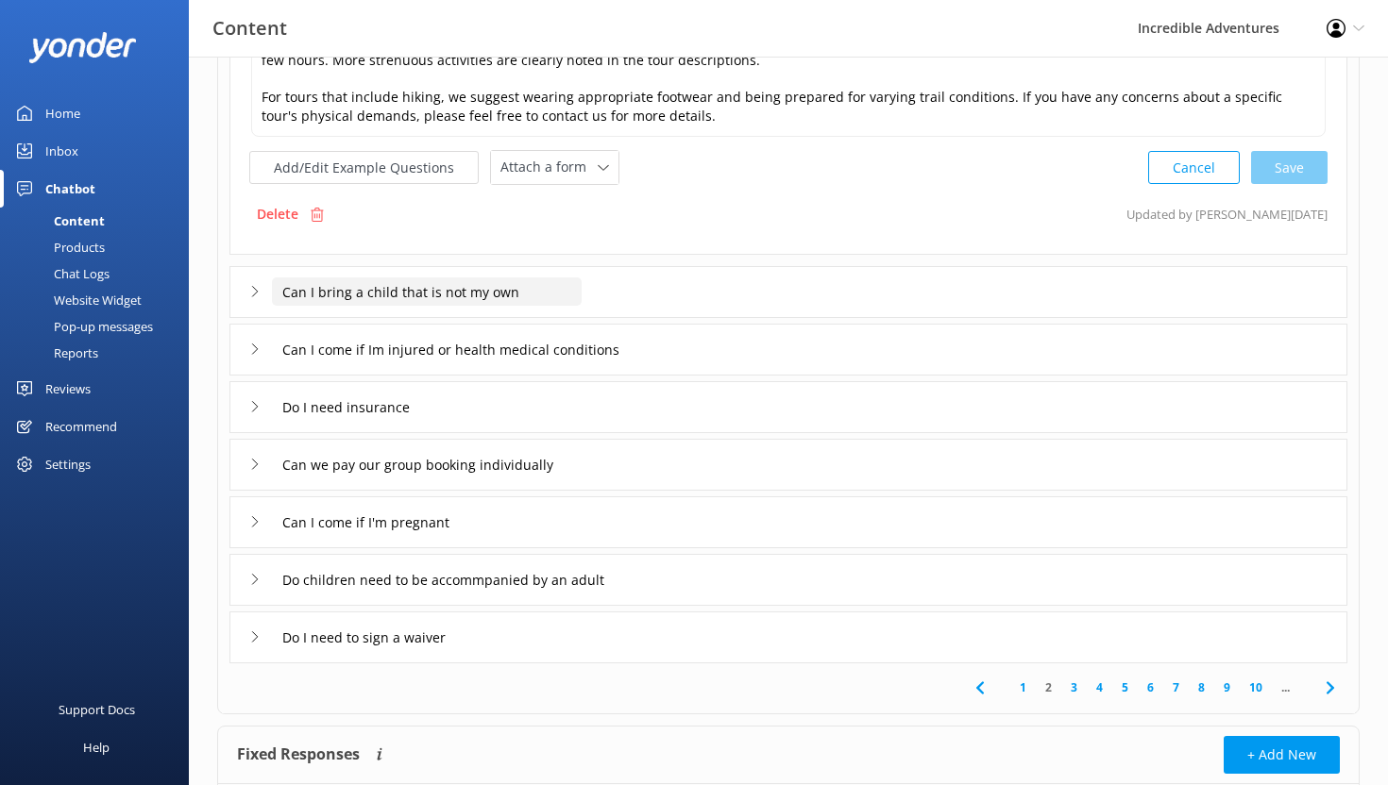
click at [475, 292] on input "Can I bring a child that is not my own" at bounding box center [427, 292] width 310 height 28
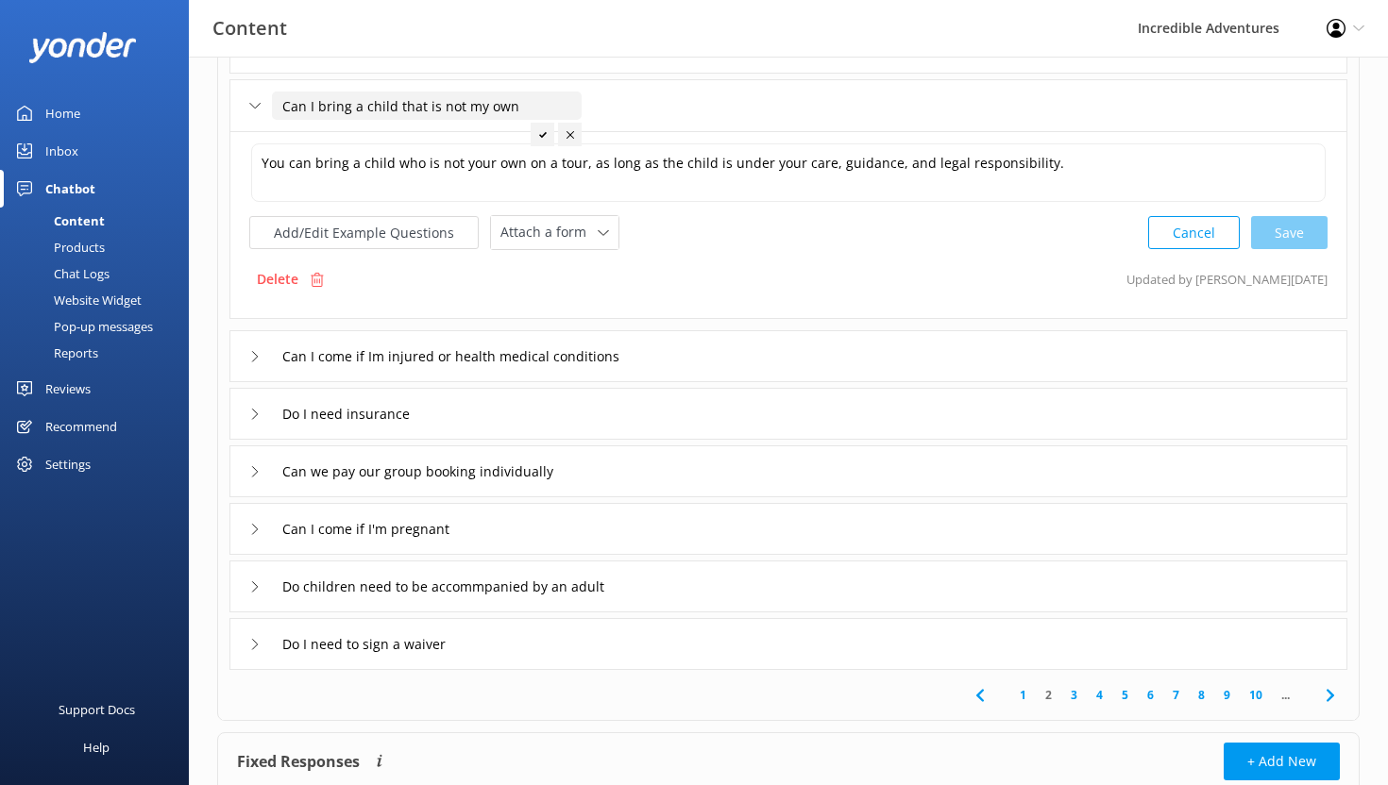
scroll to position [453, 0]
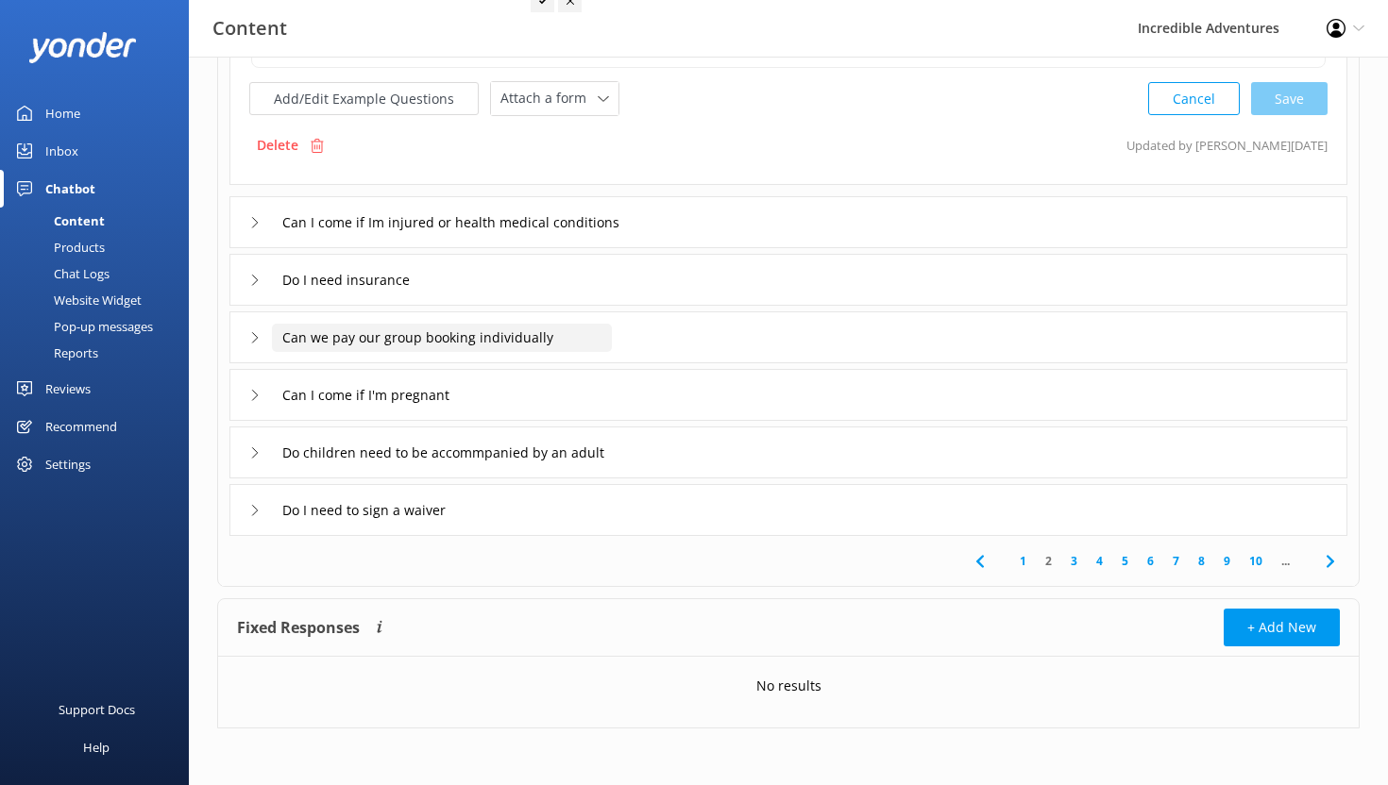
click at [518, 345] on input "Can we pay our group booking individually" at bounding box center [442, 338] width 340 height 28
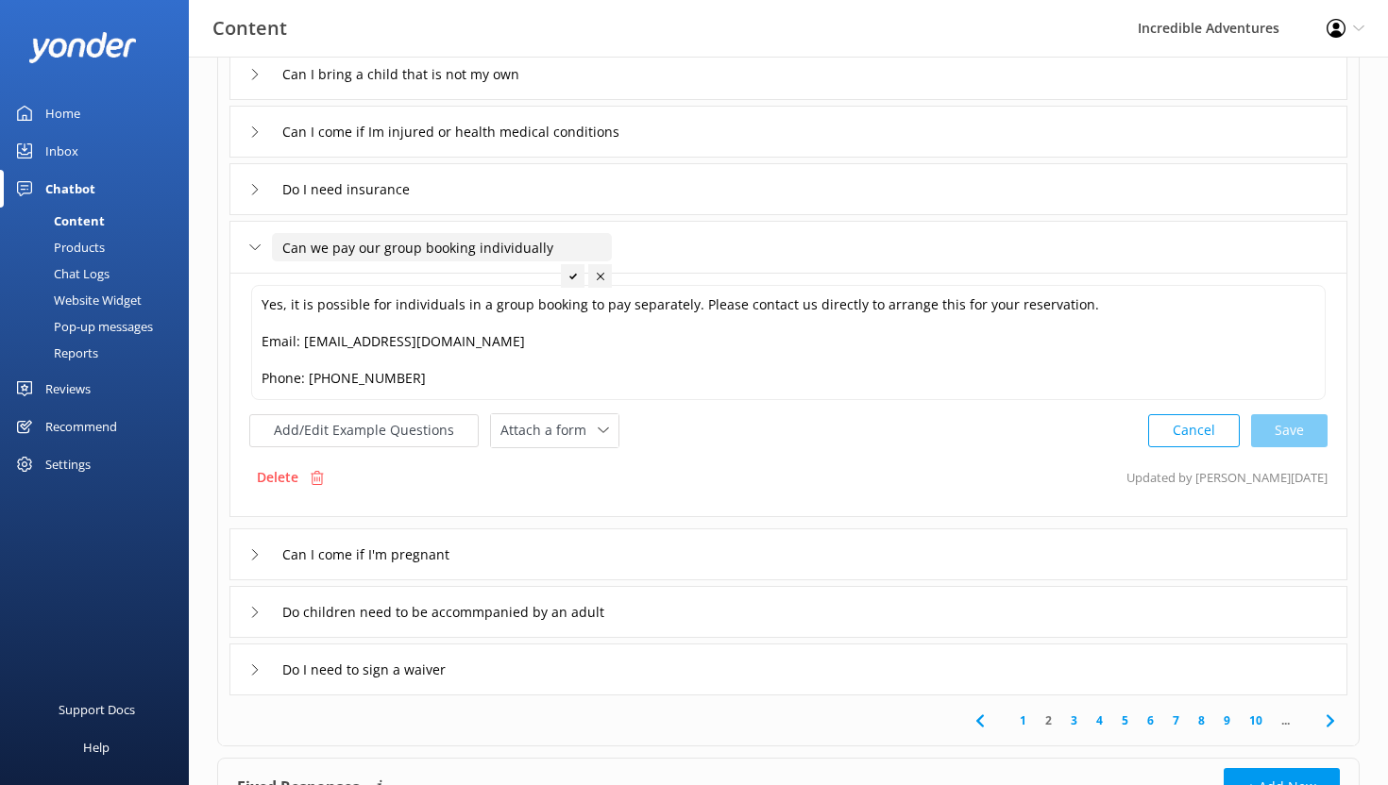
scroll to position [510, 0]
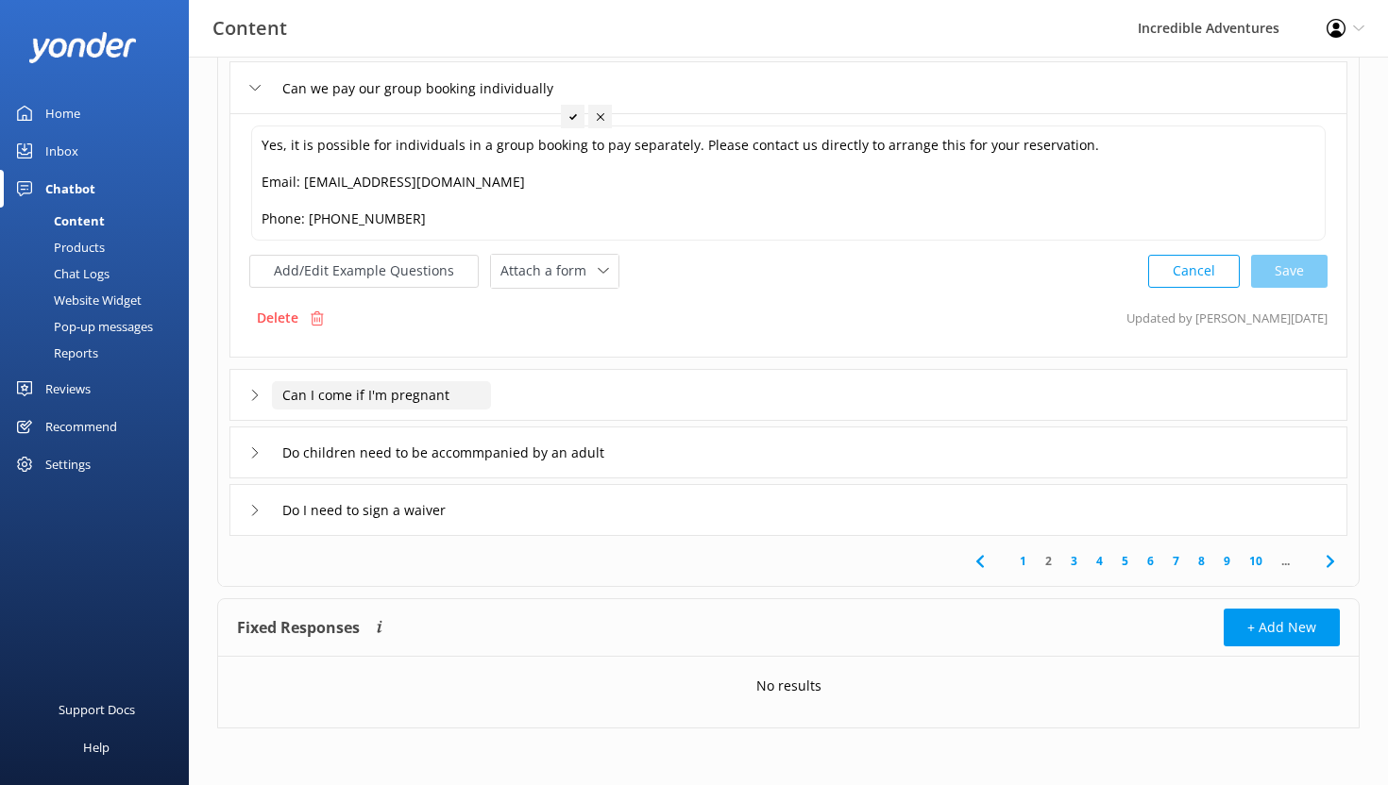
click at [412, 401] on input "Can I come if I'm pregnant" at bounding box center [381, 395] width 219 height 28
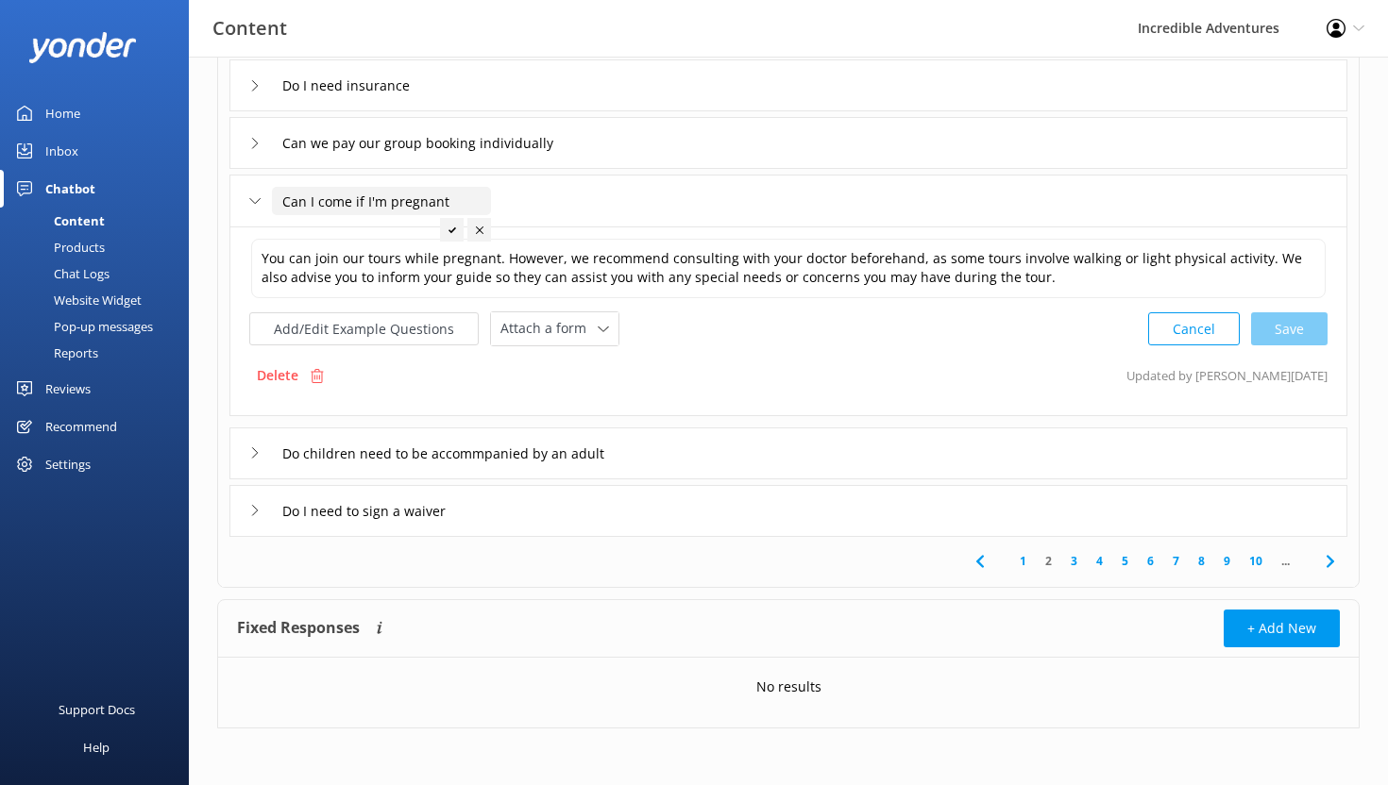
scroll to position [454, 0]
